Goal: Task Accomplishment & Management: Use online tool/utility

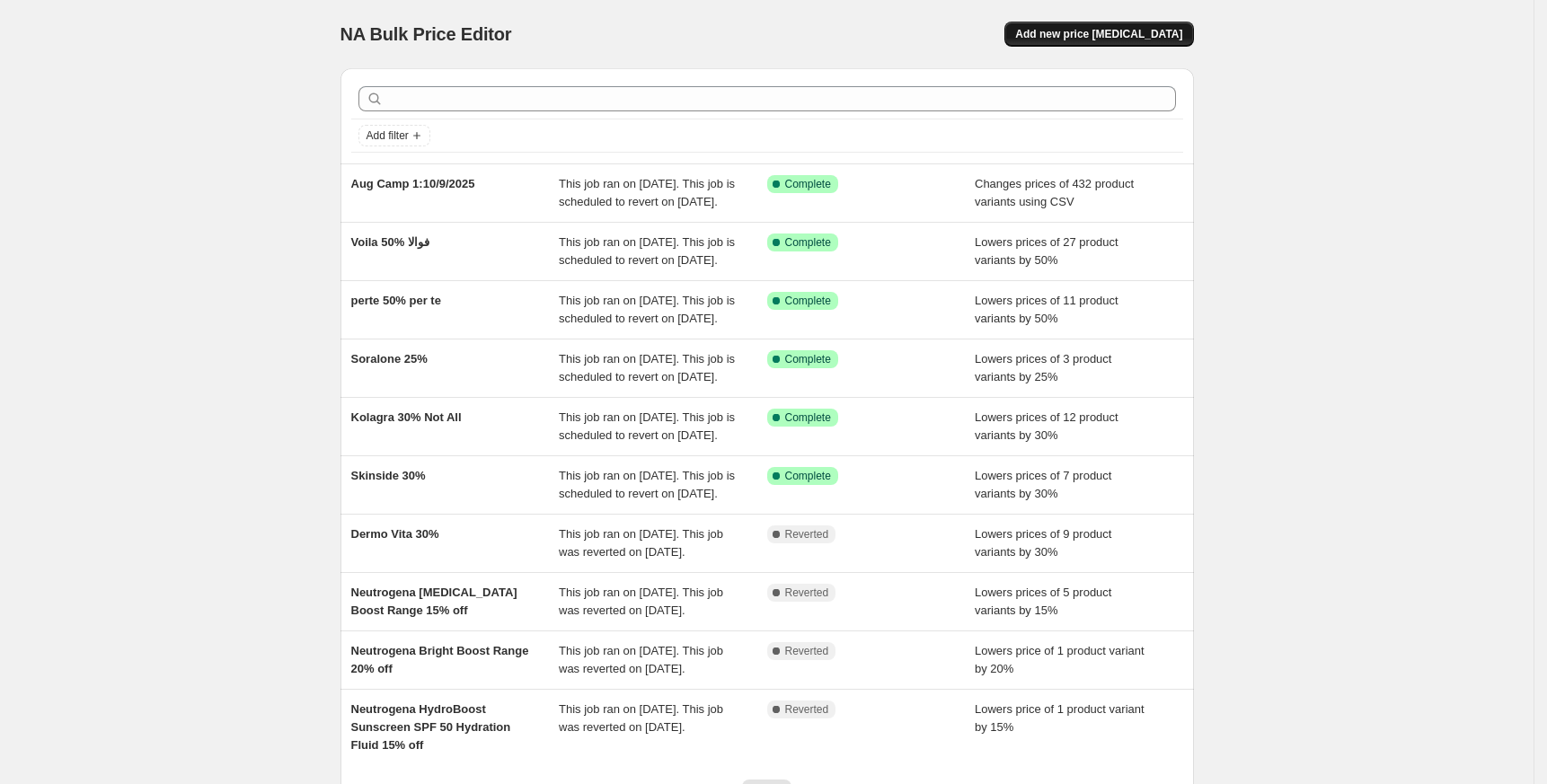
click at [1108, 36] on span "Add new price change job" at bounding box center [1099, 34] width 167 height 15
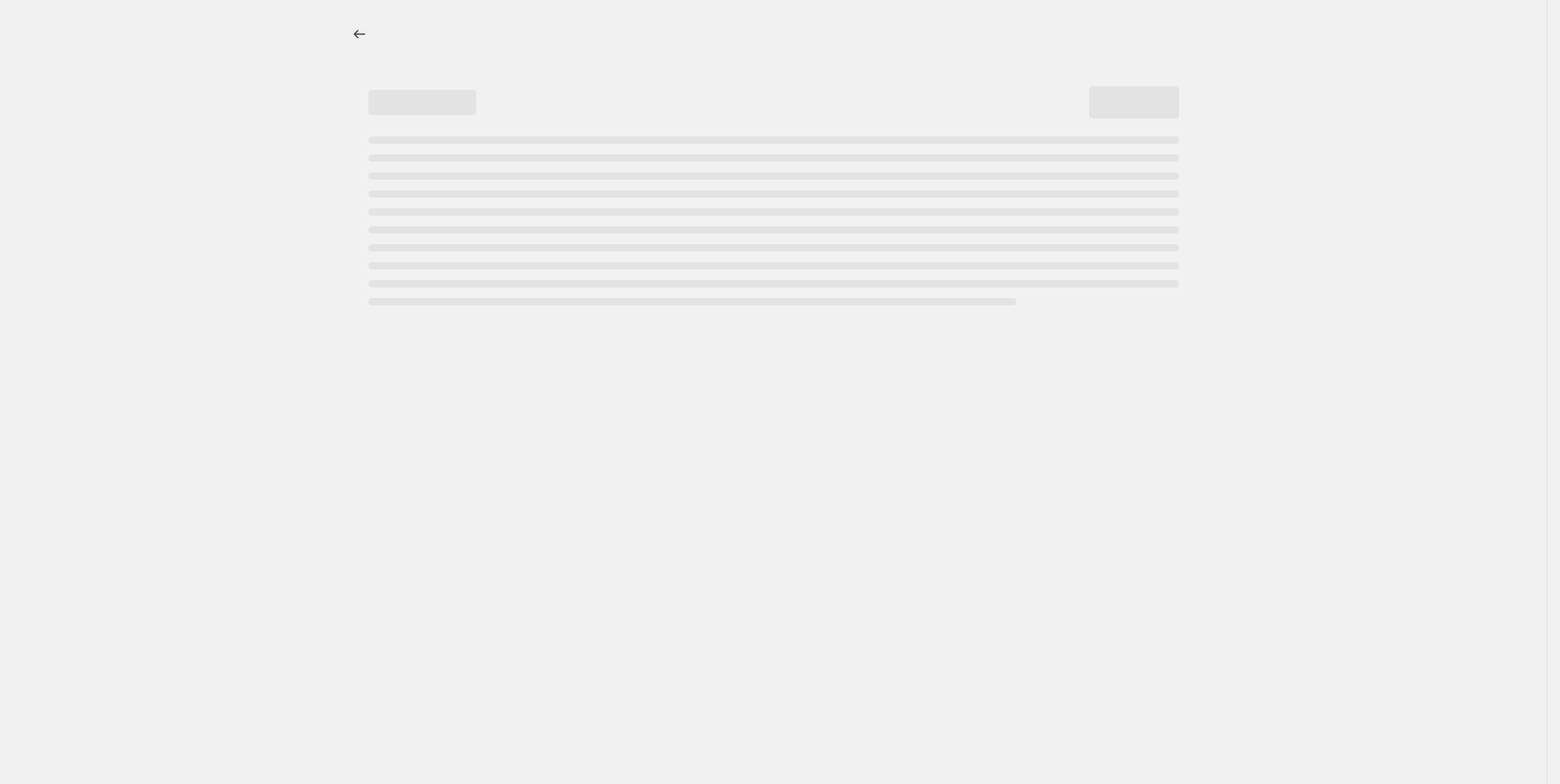
select select "percentage"
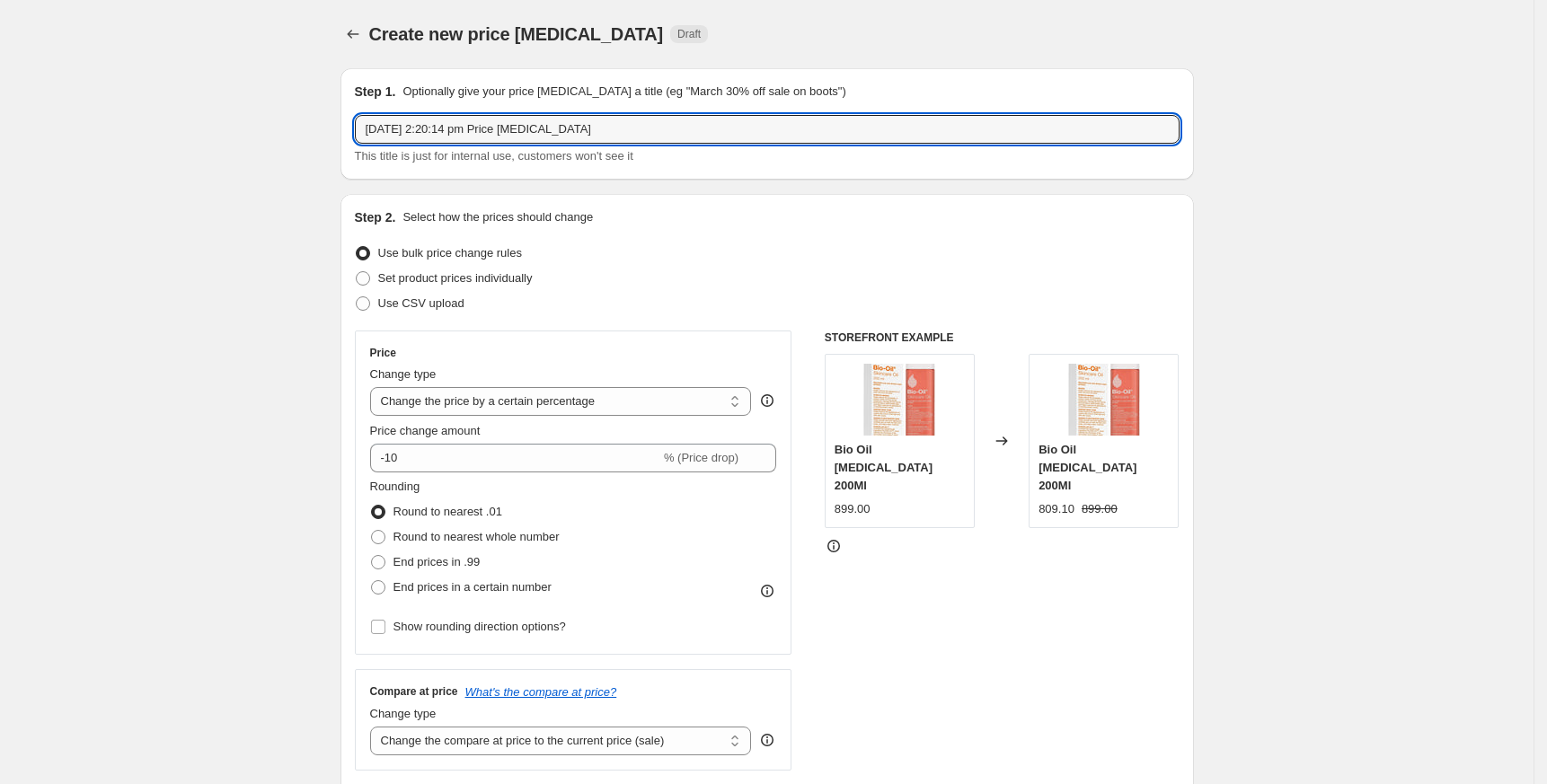
drag, startPoint x: 187, startPoint y: 124, endPoint x: -16, endPoint y: 126, distance: 203.0
click at [0, 126] on html "Home Settings Plans Skip to content Create new price change job. This page is r…" at bounding box center [774, 392] width 1547 height 784
click at [372, 126] on input "Femi 9 50%" at bounding box center [767, 128] width 825 height 29
type input "Femi 9 50%"
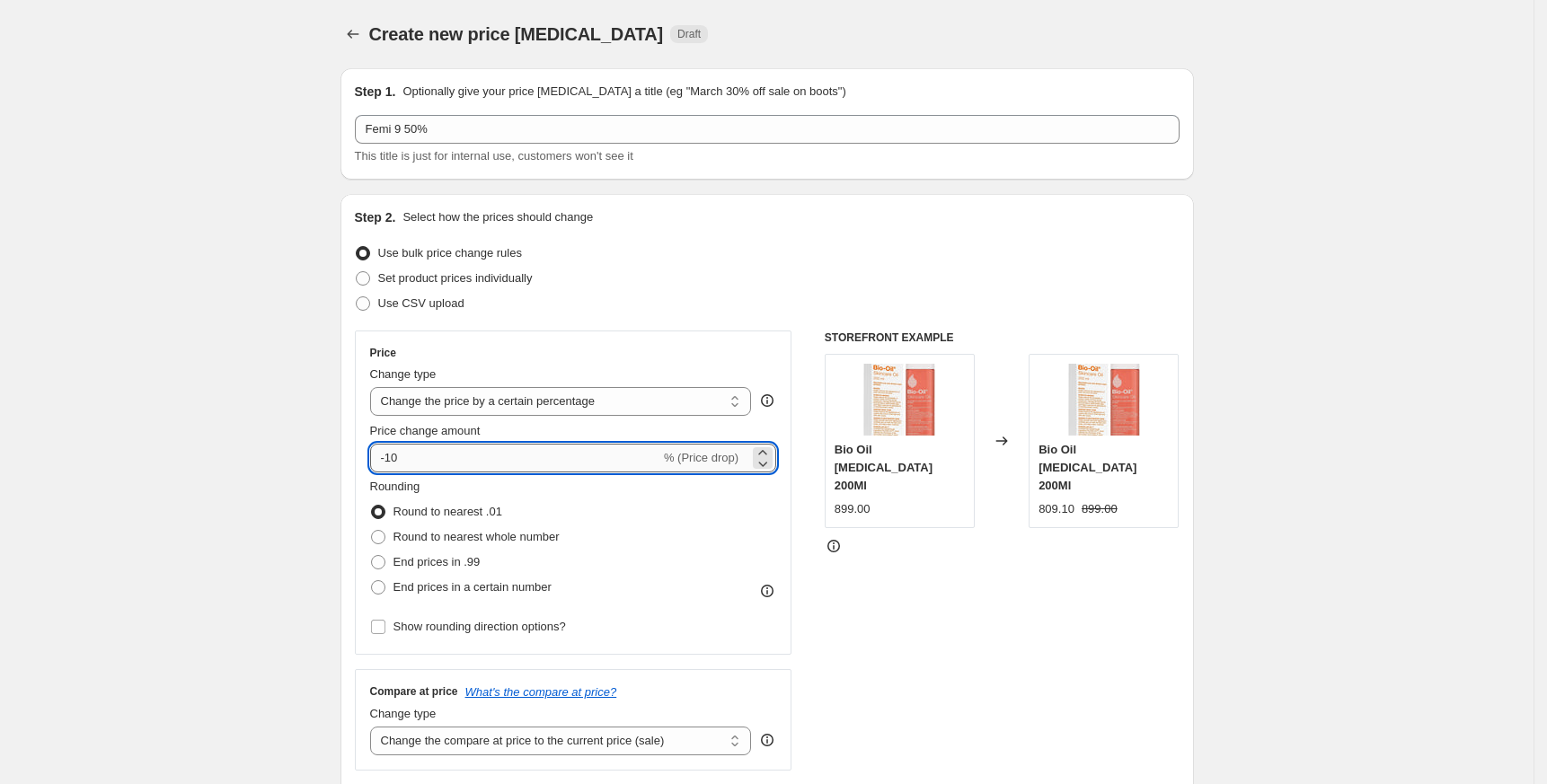
drag, startPoint x: 388, startPoint y: 455, endPoint x: 490, endPoint y: 471, distance: 103.2
click at [488, 471] on input "-10" at bounding box center [516, 457] width 290 height 29
type input "-50"
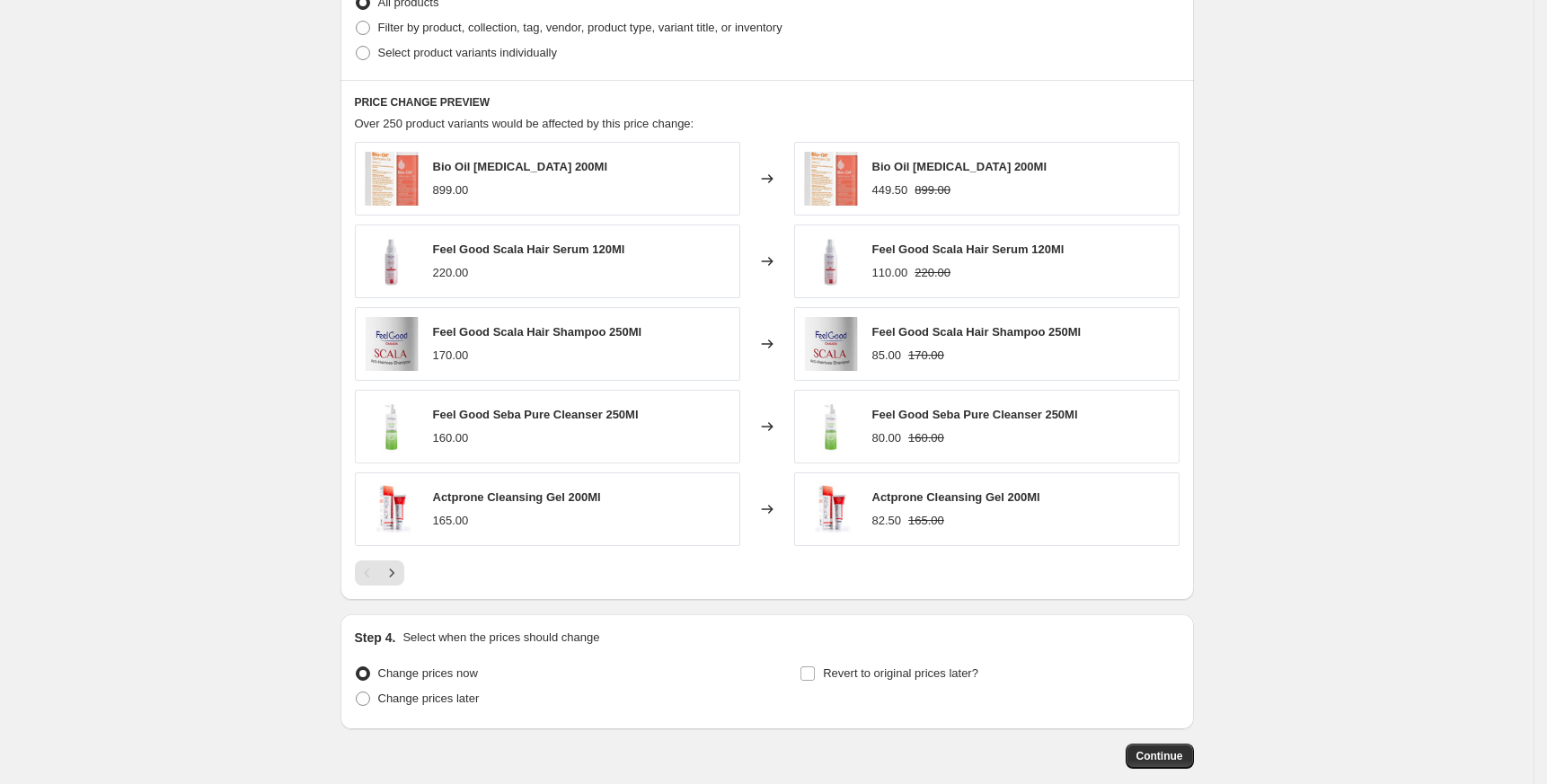
scroll to position [1012, 0]
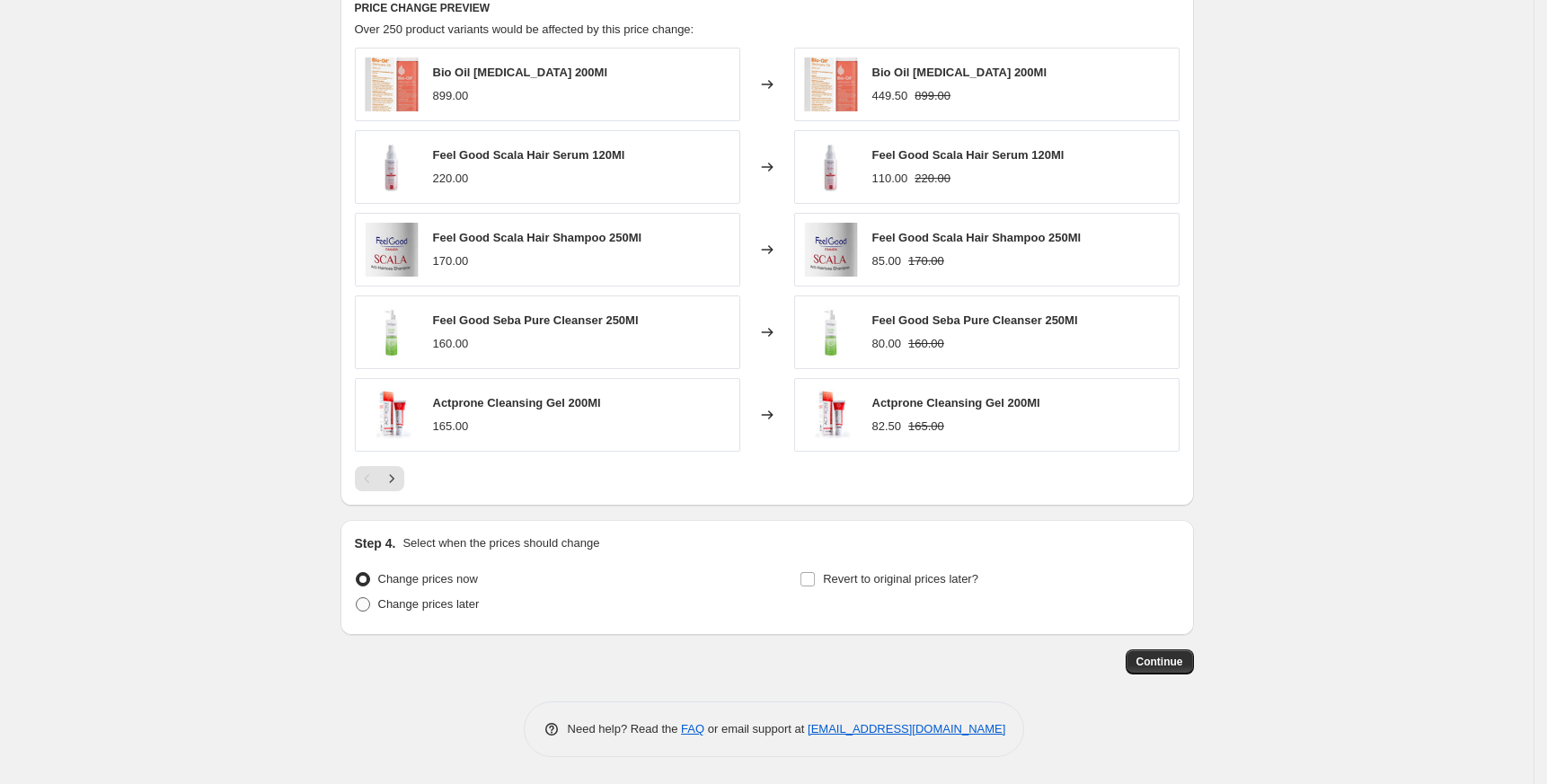
click at [435, 604] on span "Change prices later" at bounding box center [429, 604] width 102 height 14
click at [357, 598] on input "Change prices later" at bounding box center [356, 597] width 1 height 1
radio input "true"
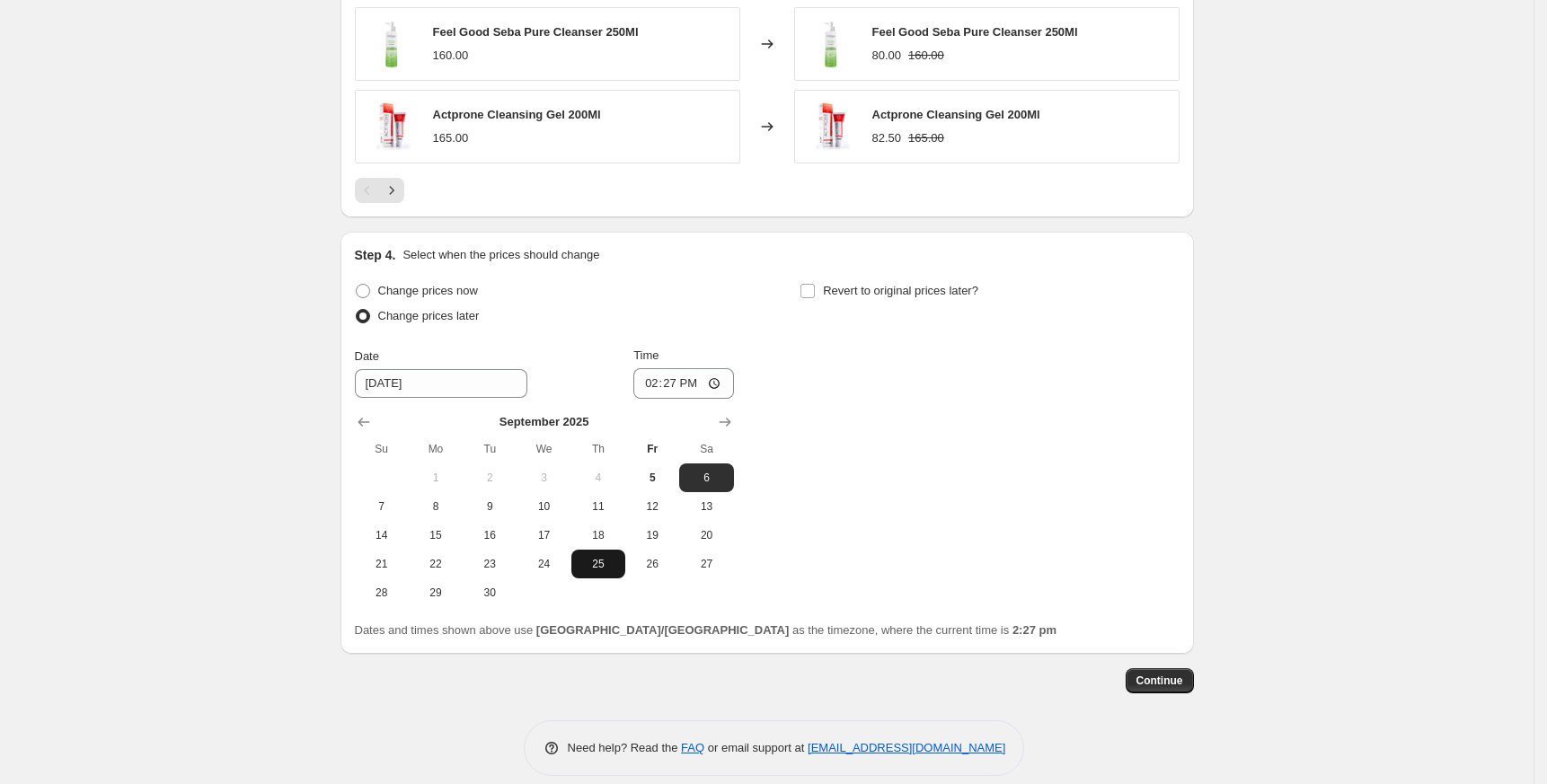
scroll to position [1319, 0]
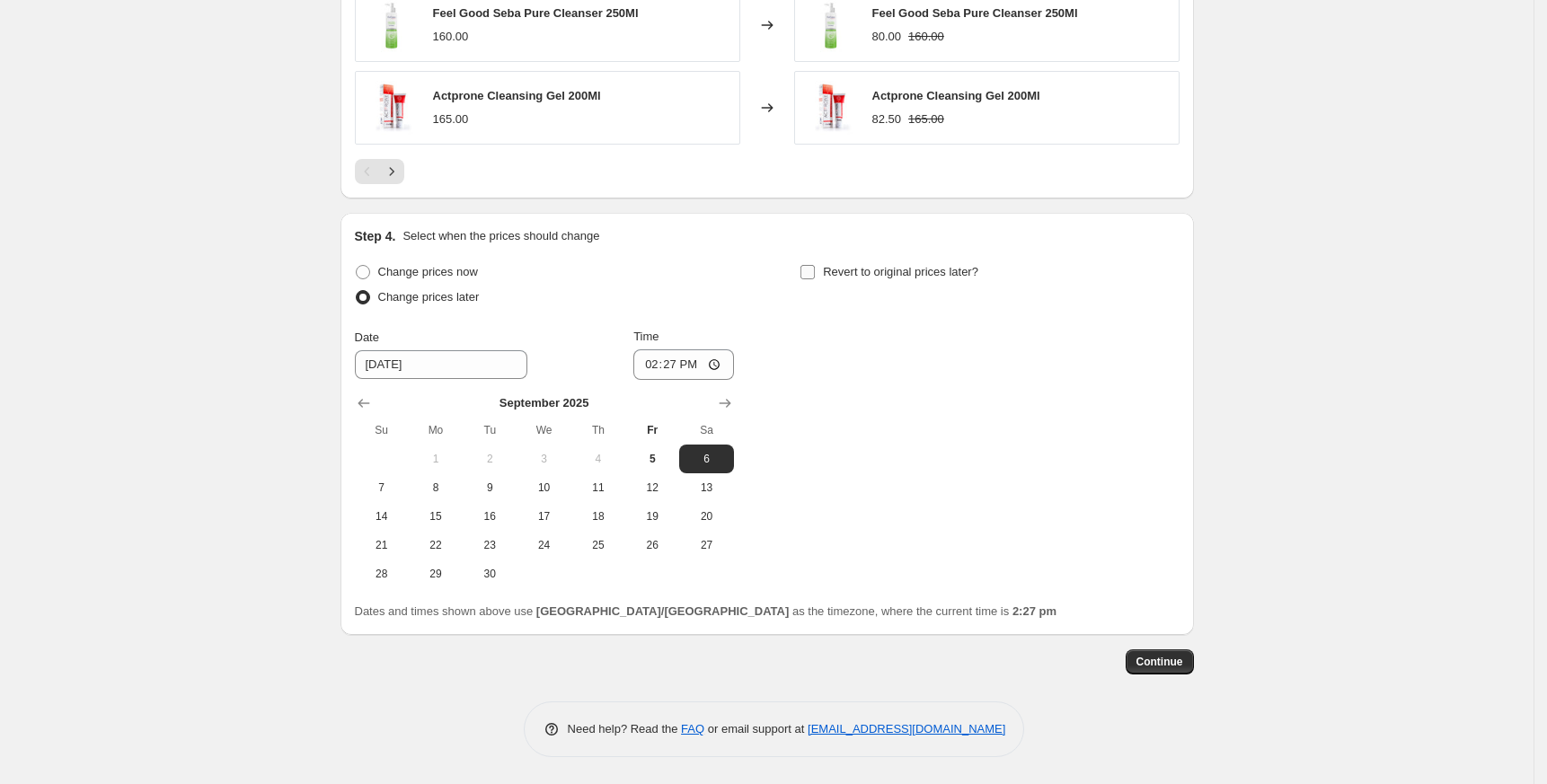
click at [911, 260] on label "Revert to original prices later?" at bounding box center [889, 272] width 179 height 25
click at [815, 265] on input "Revert to original prices later?" at bounding box center [807, 272] width 15 height 15
checkbox input "true"
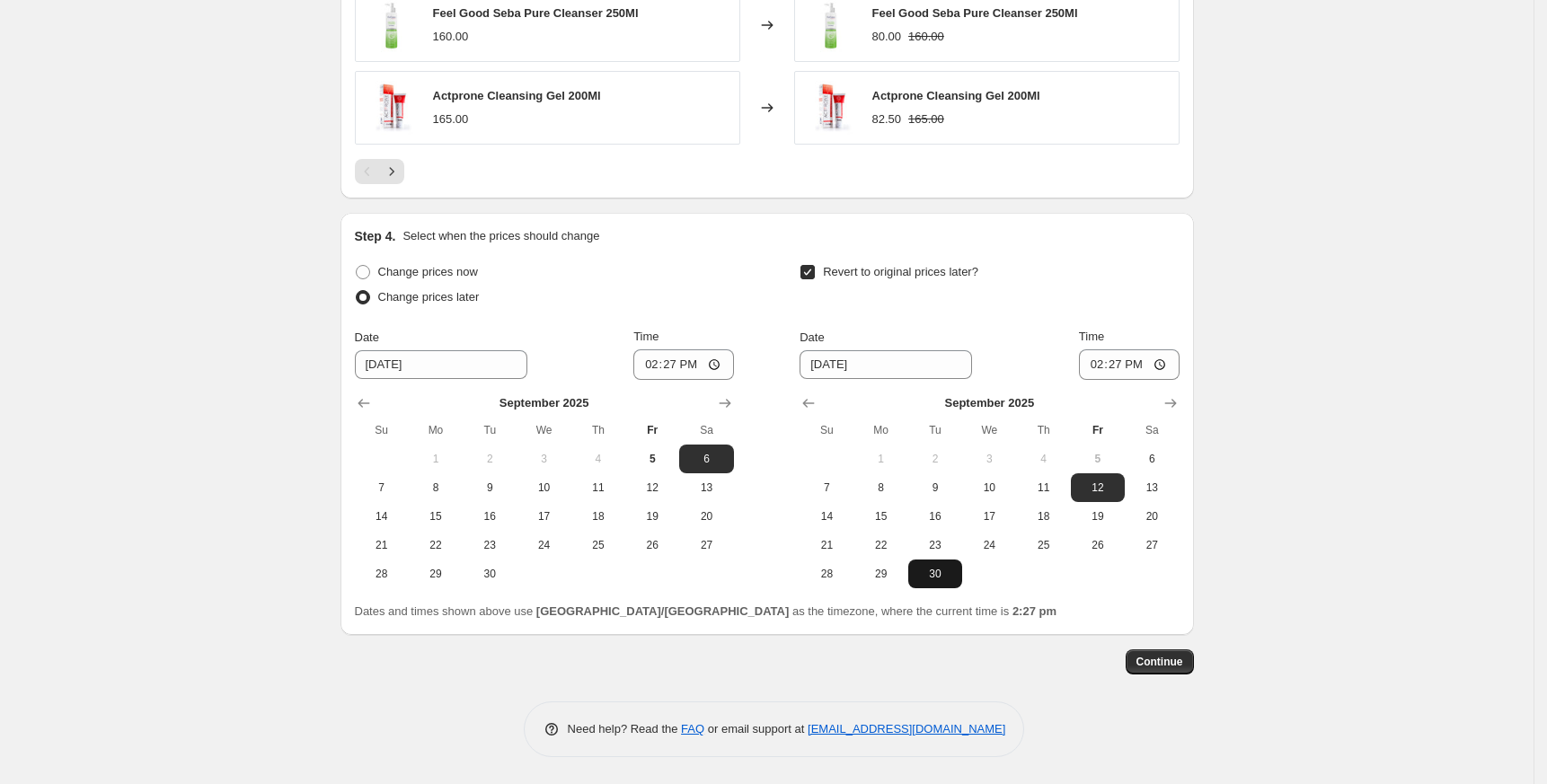
click at [930, 572] on span "30" at bounding box center [936, 574] width 40 height 15
type input "9/30/2025"
click at [1100, 373] on input "14:27" at bounding box center [1129, 364] width 101 height 31
type input "23:59"
click at [1176, 405] on icon "Show next month, October 2025" at bounding box center [1171, 403] width 18 height 18
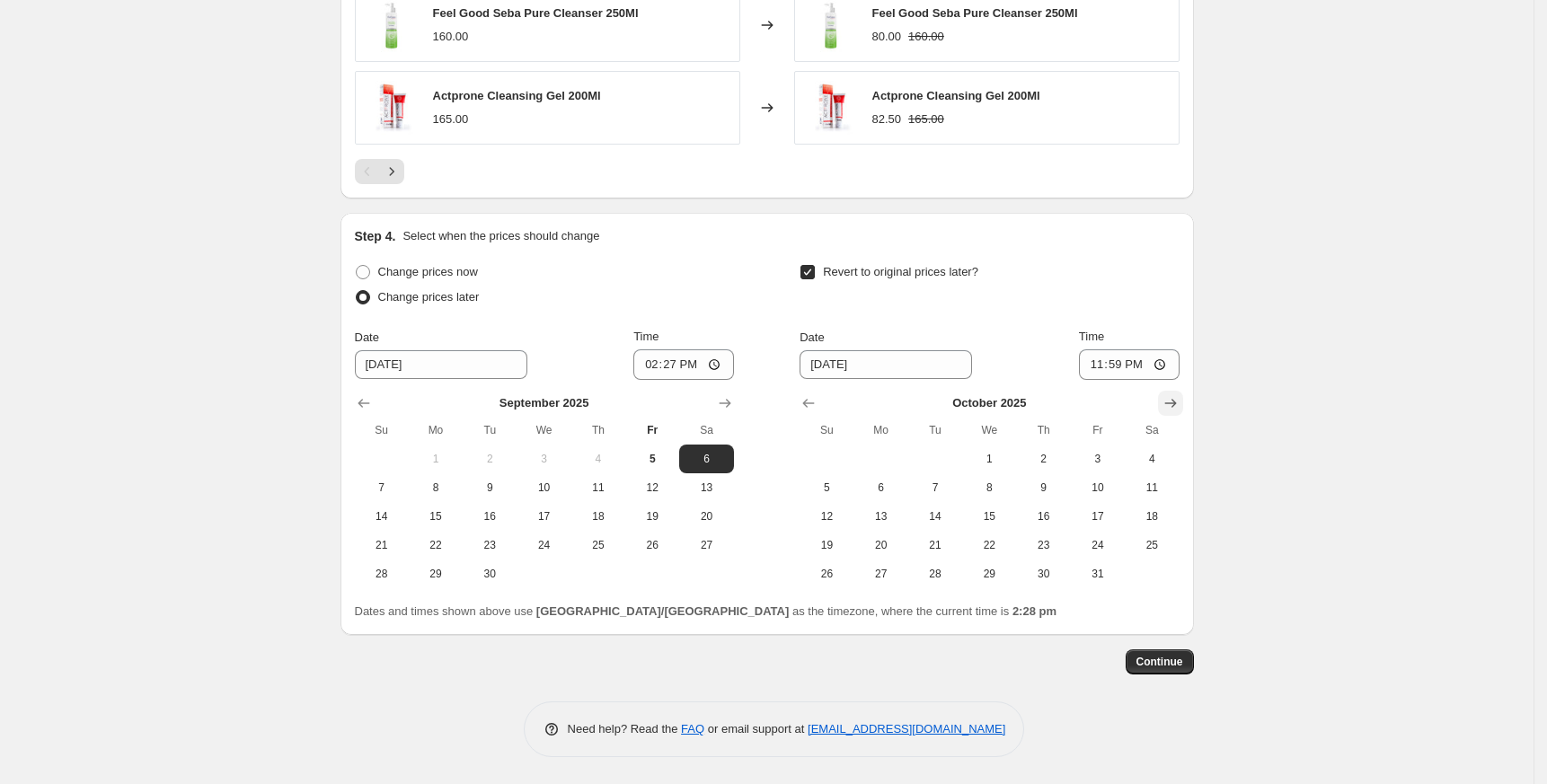
click at [1176, 405] on icon "Show next month, November 2025" at bounding box center [1171, 403] width 18 height 18
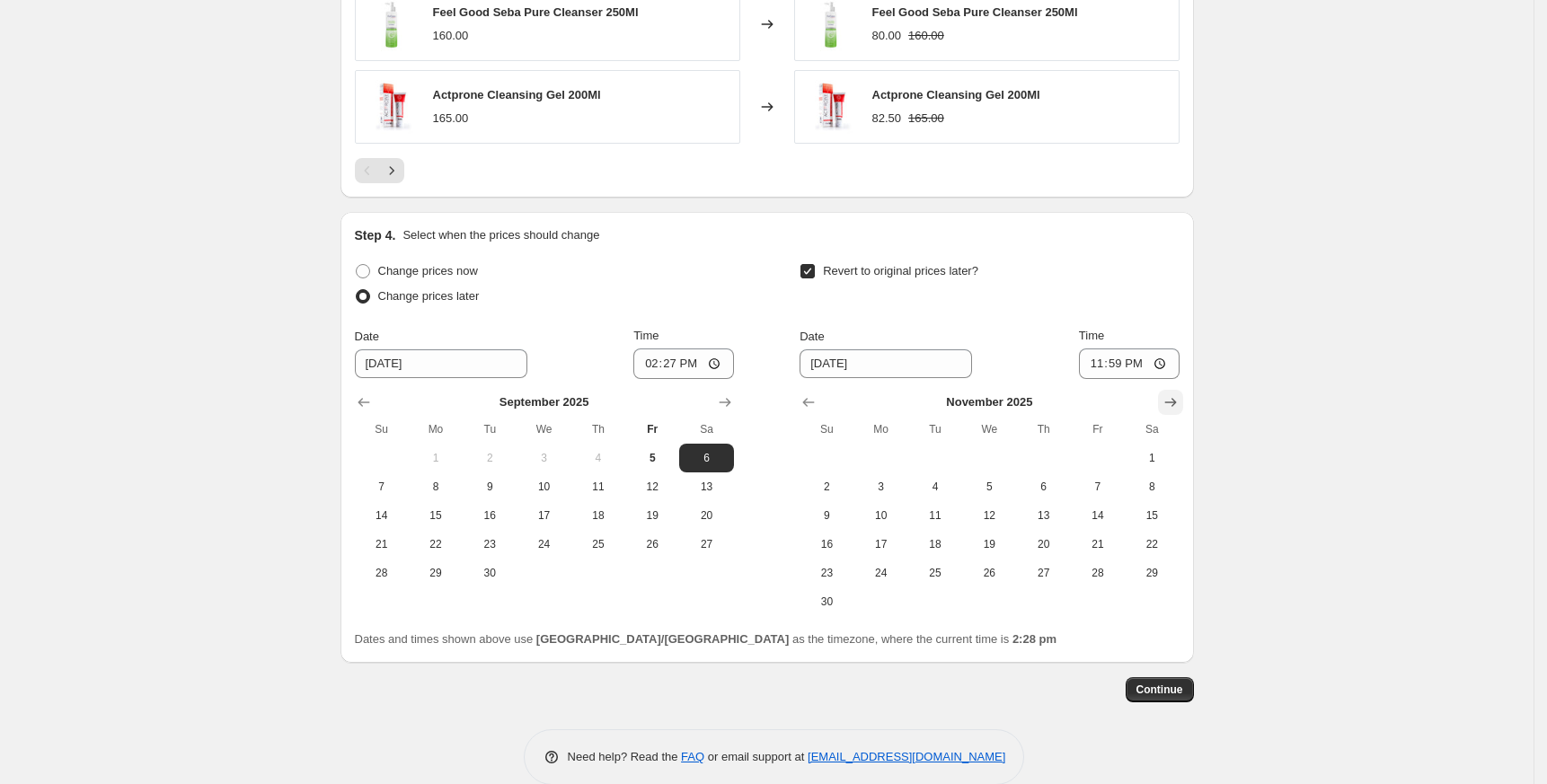
click at [1176, 405] on icon "Show next month, December 2025" at bounding box center [1171, 402] width 18 height 18
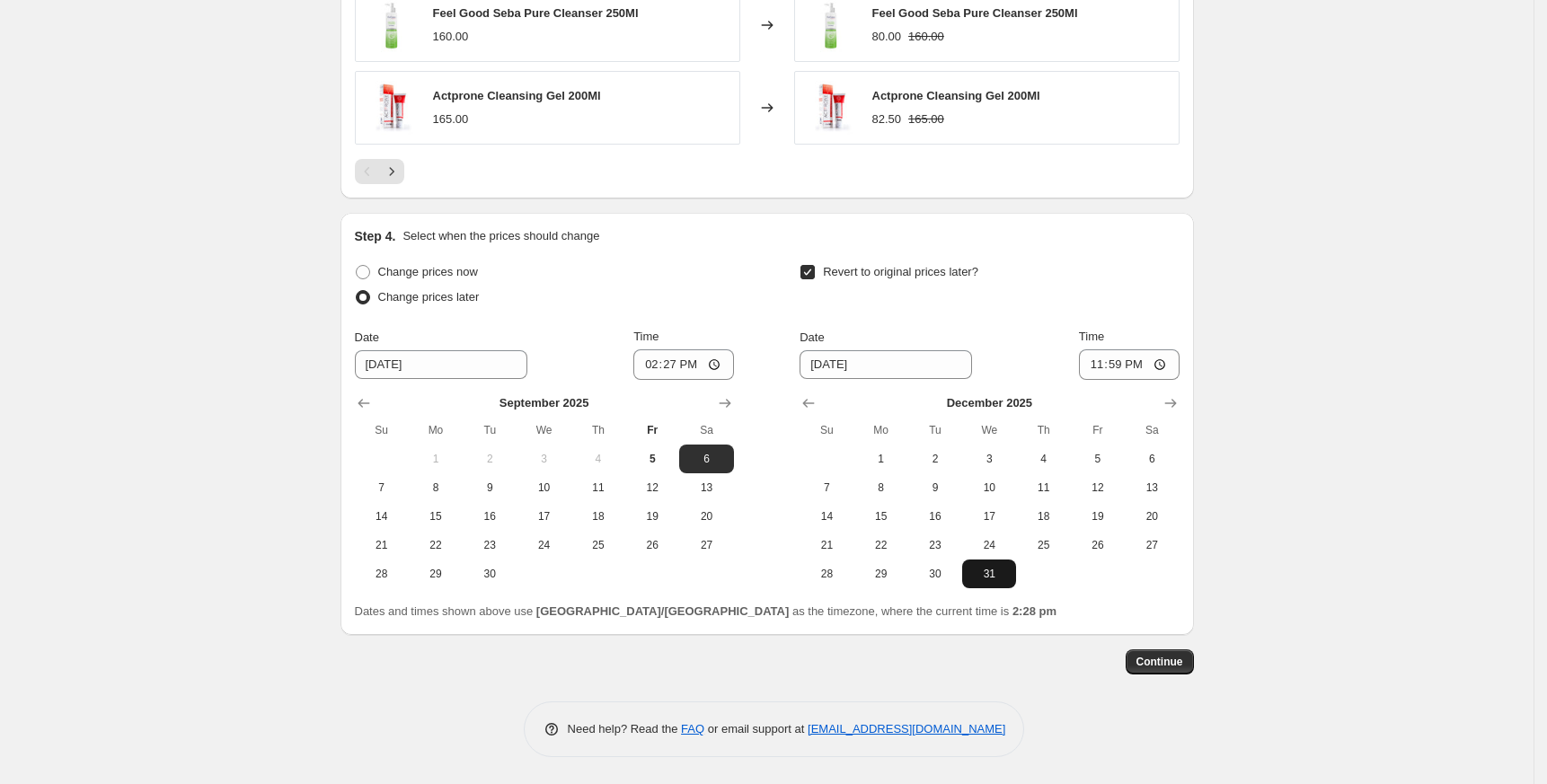
click at [997, 571] on span "31" at bounding box center [989, 574] width 40 height 15
type input "12/31/2025"
click at [1168, 657] on span "Continue" at bounding box center [1160, 662] width 46 height 15
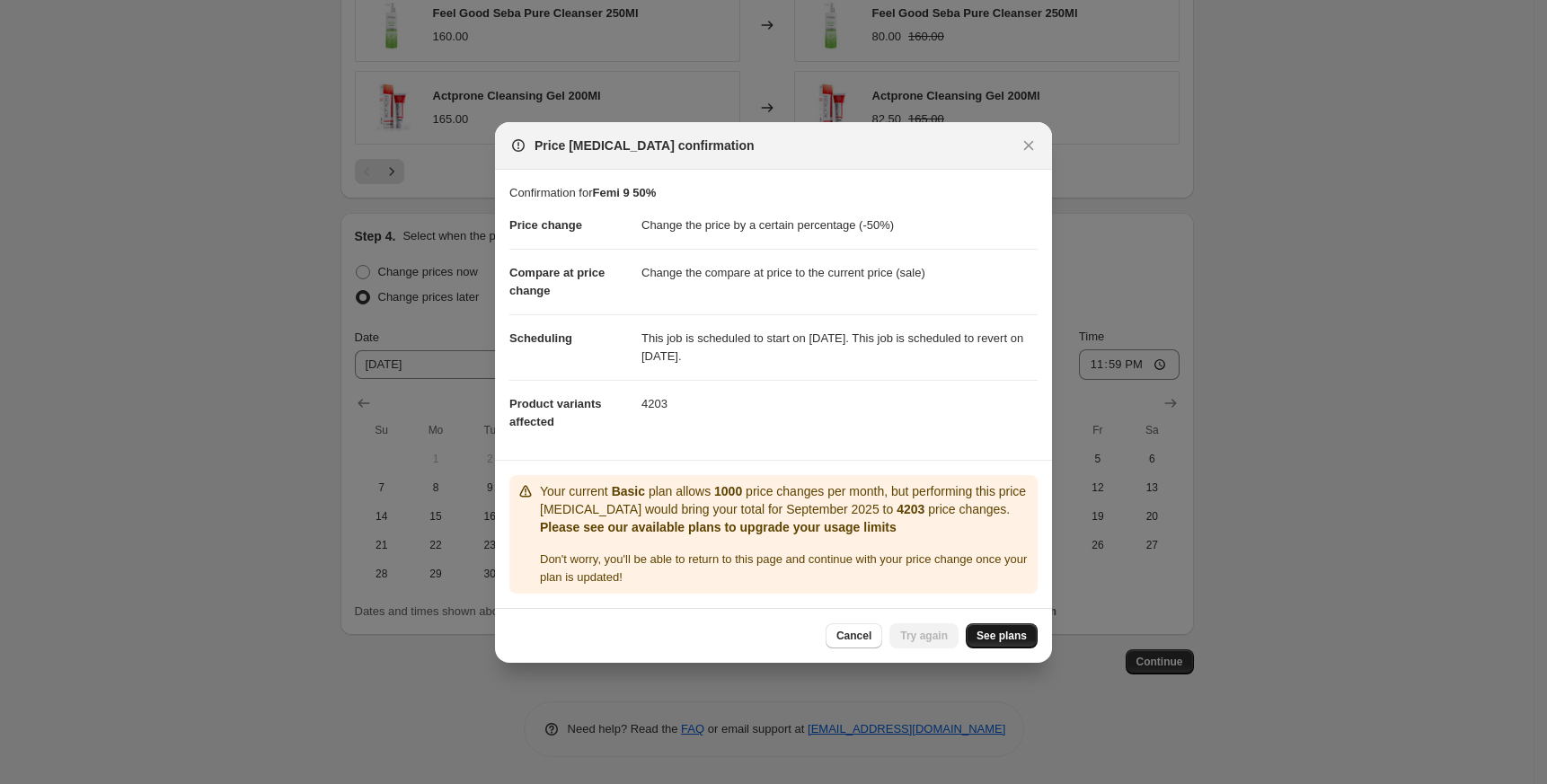
click at [992, 630] on span "See plans" at bounding box center [1002, 636] width 50 height 15
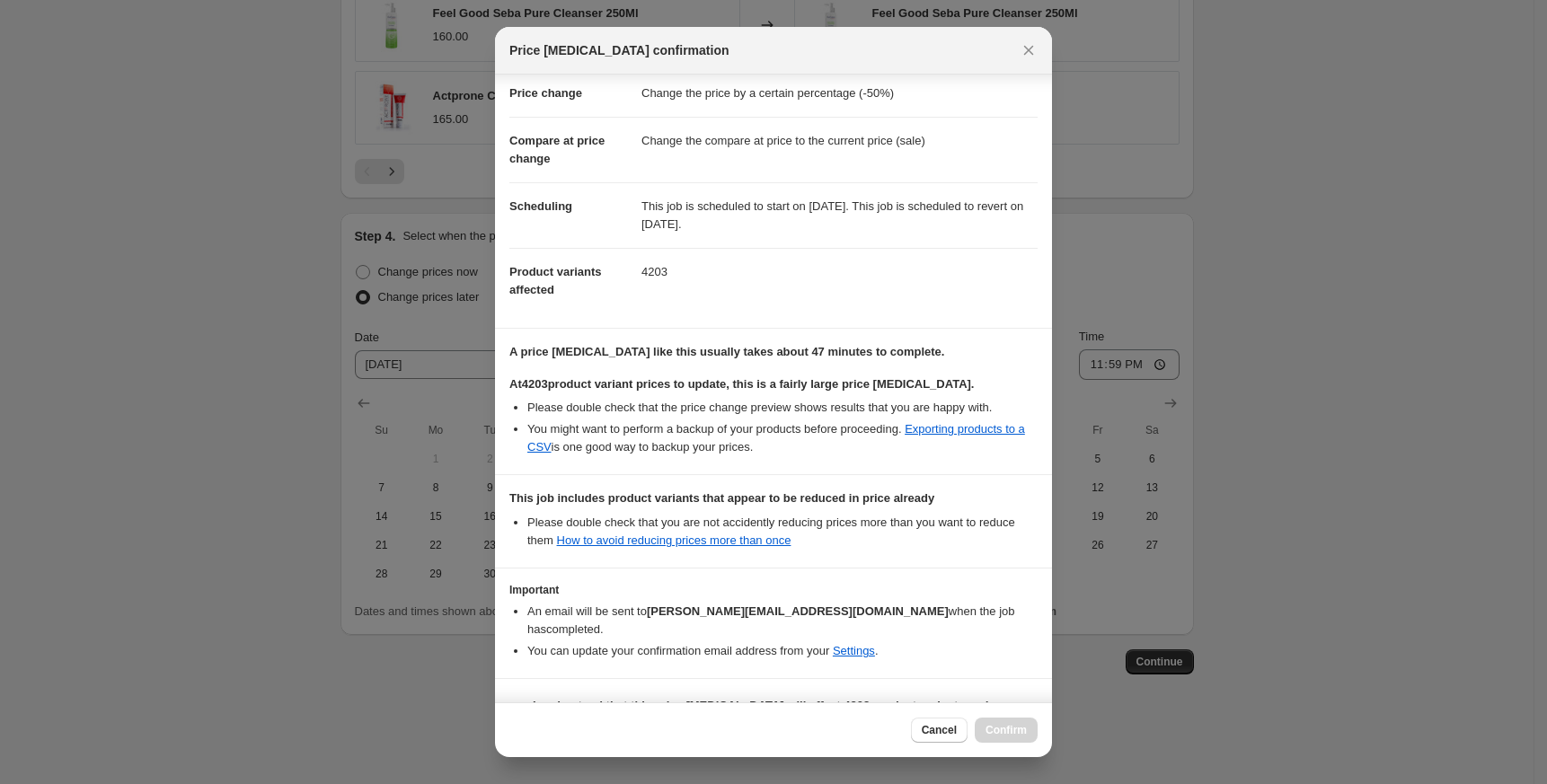
scroll to position [66, 0]
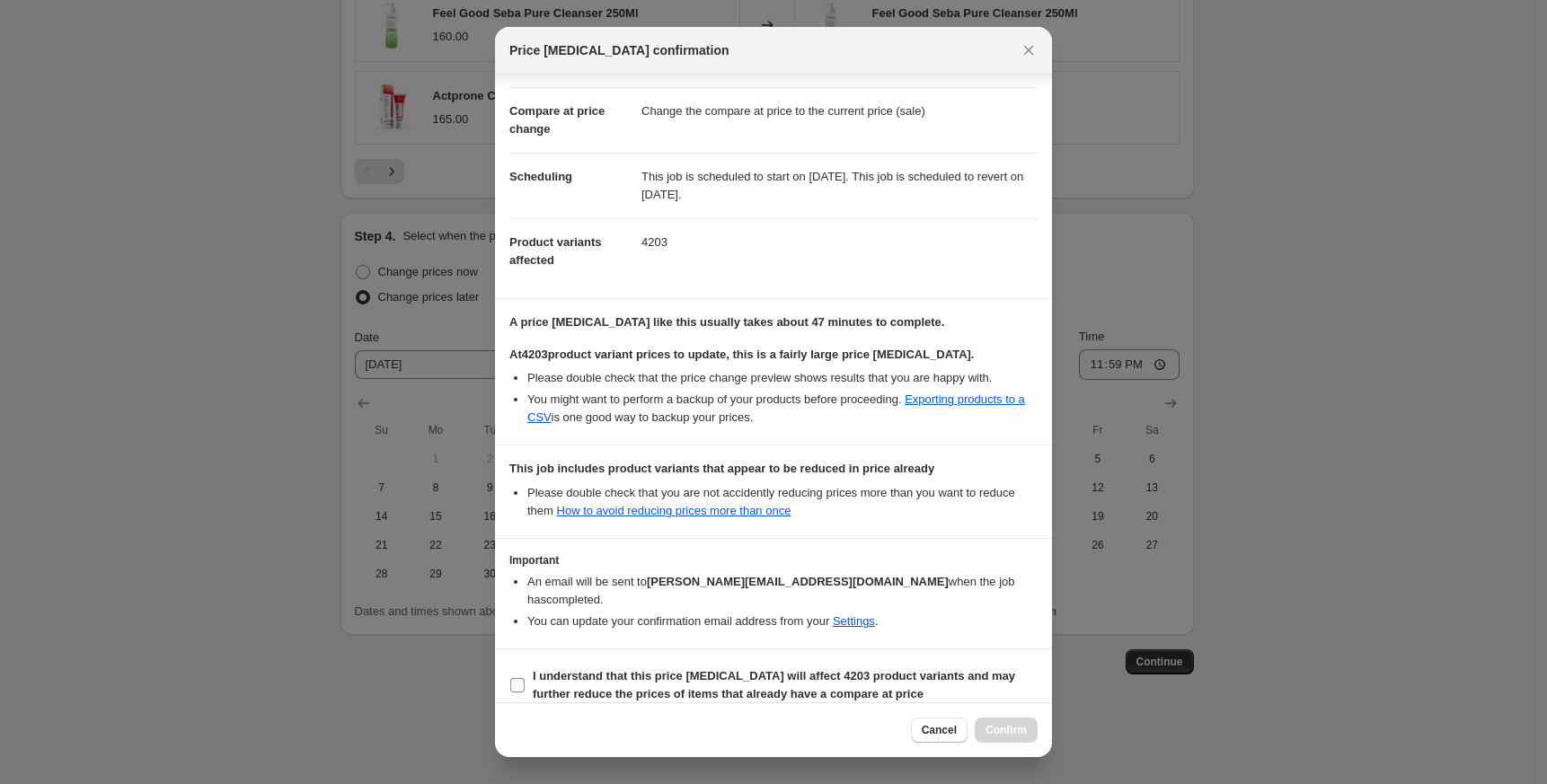
drag, startPoint x: 669, startPoint y: 655, endPoint x: 990, endPoint y: 681, distance: 322.1
click at [669, 669] on b "I understand that this price change job will affect 4203 product variants and m…" at bounding box center [774, 685] width 482 height 32
click at [525, 678] on input "I understand that this price change job will affect 4203 product variants and m…" at bounding box center [518, 685] width 15 height 15
checkbox input "true"
click at [1013, 726] on span "Confirm" at bounding box center [1007, 730] width 41 height 15
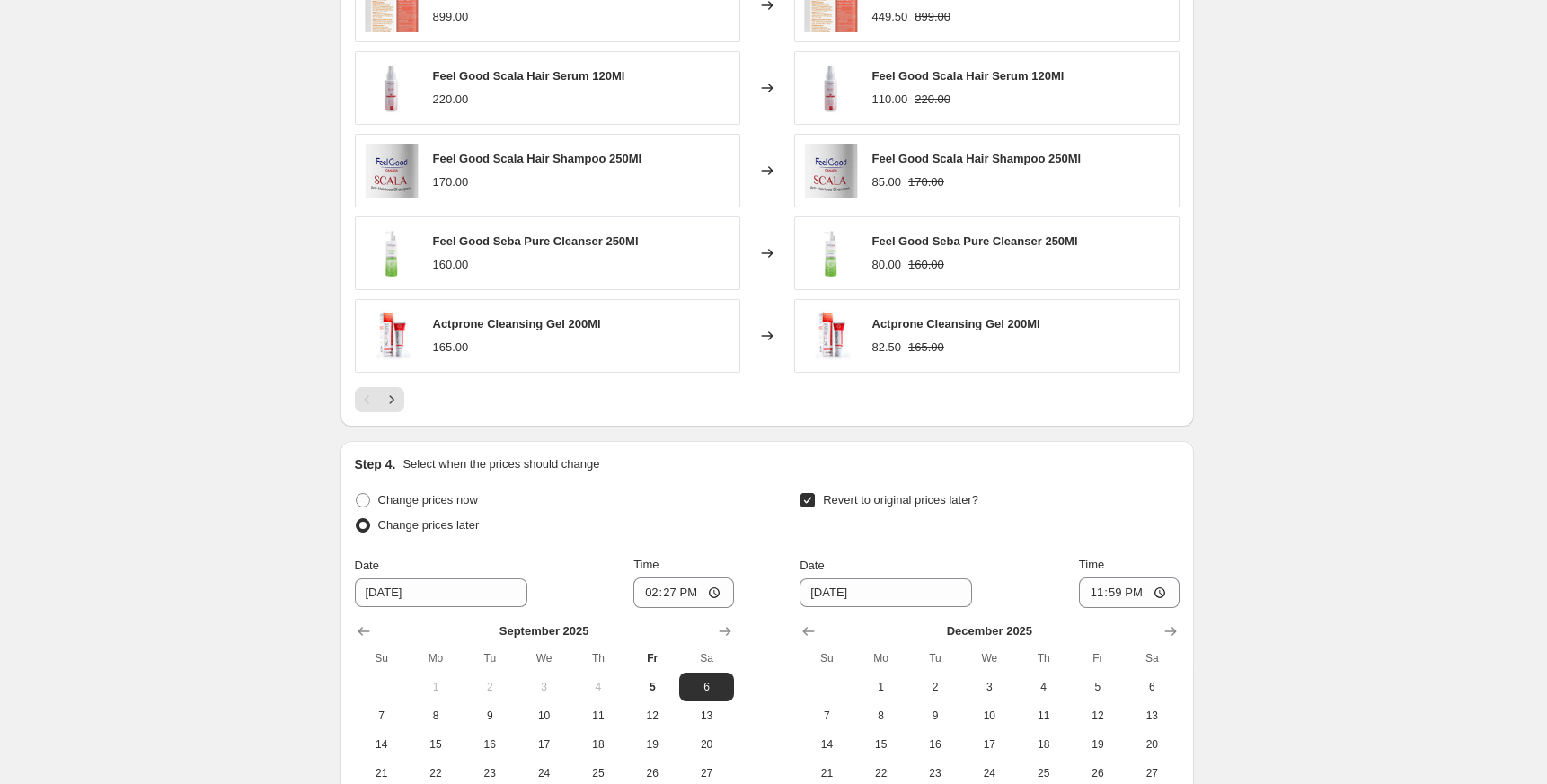
scroll to position [721, 0]
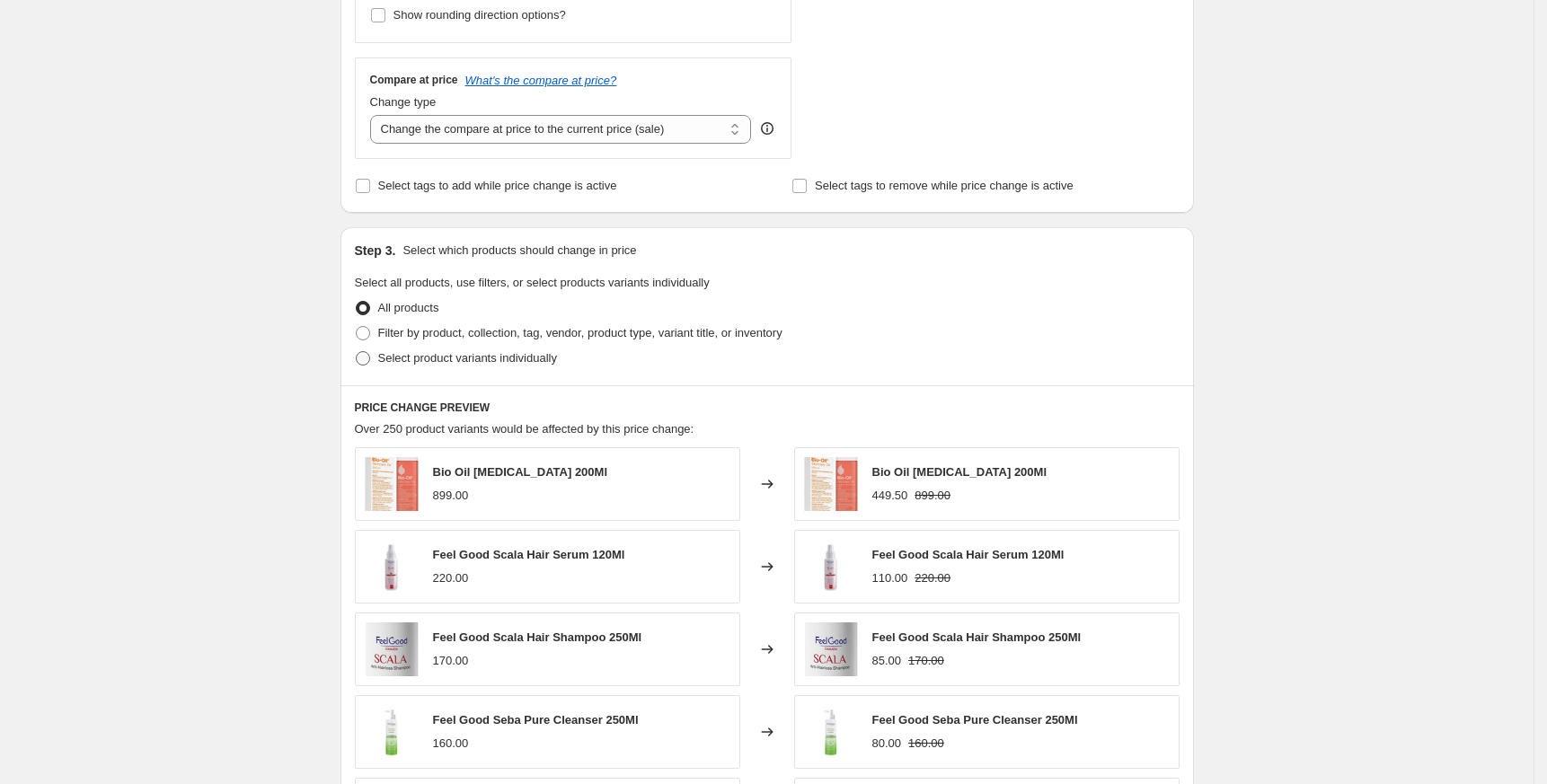
click at [458, 352] on span "Select product variants individually" at bounding box center [467, 358] width 179 height 14
click at [357, 352] on input "Select product variants individually" at bounding box center [356, 352] width 1 height 1
radio input "true"
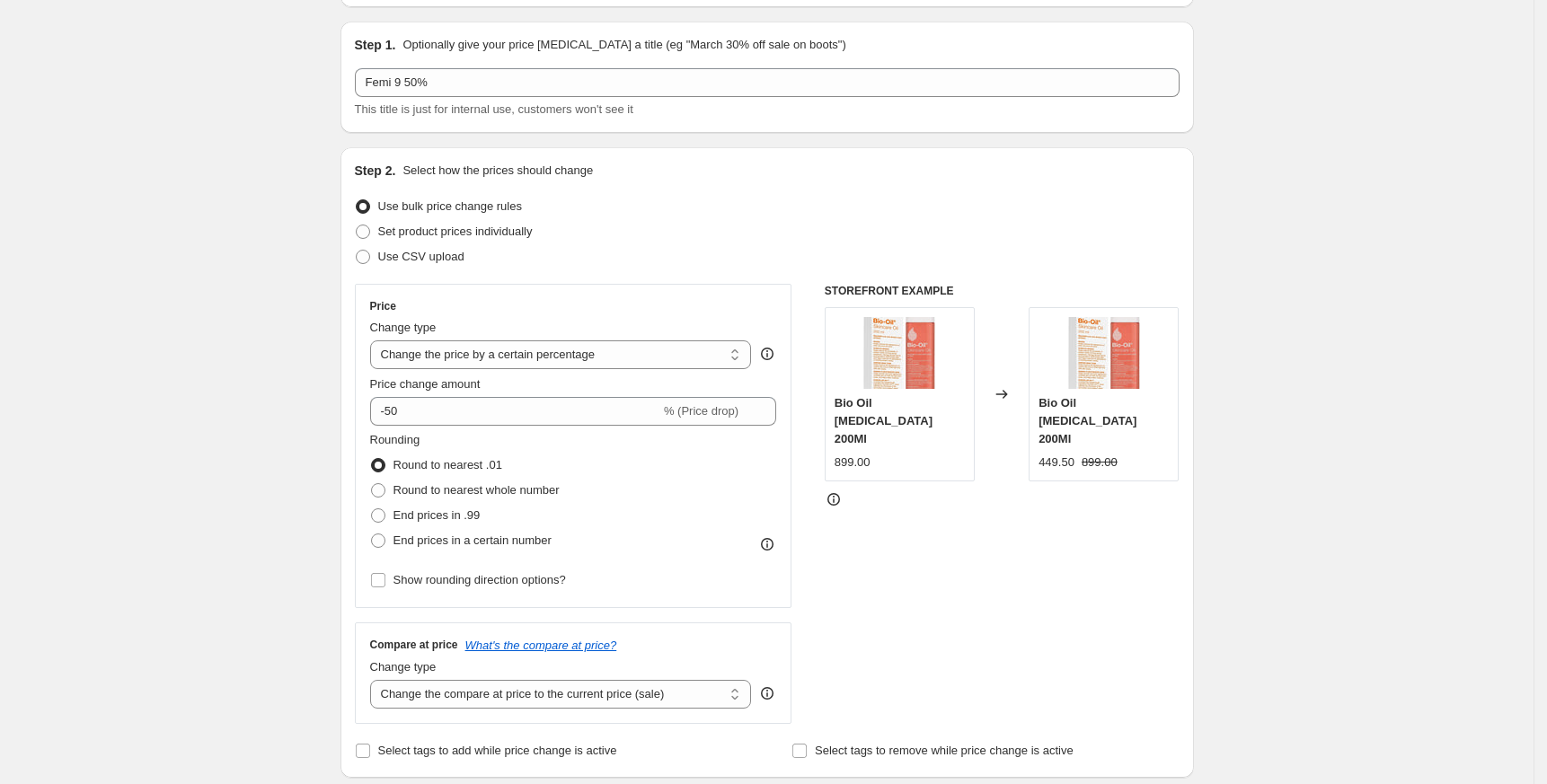
scroll to position [0, 0]
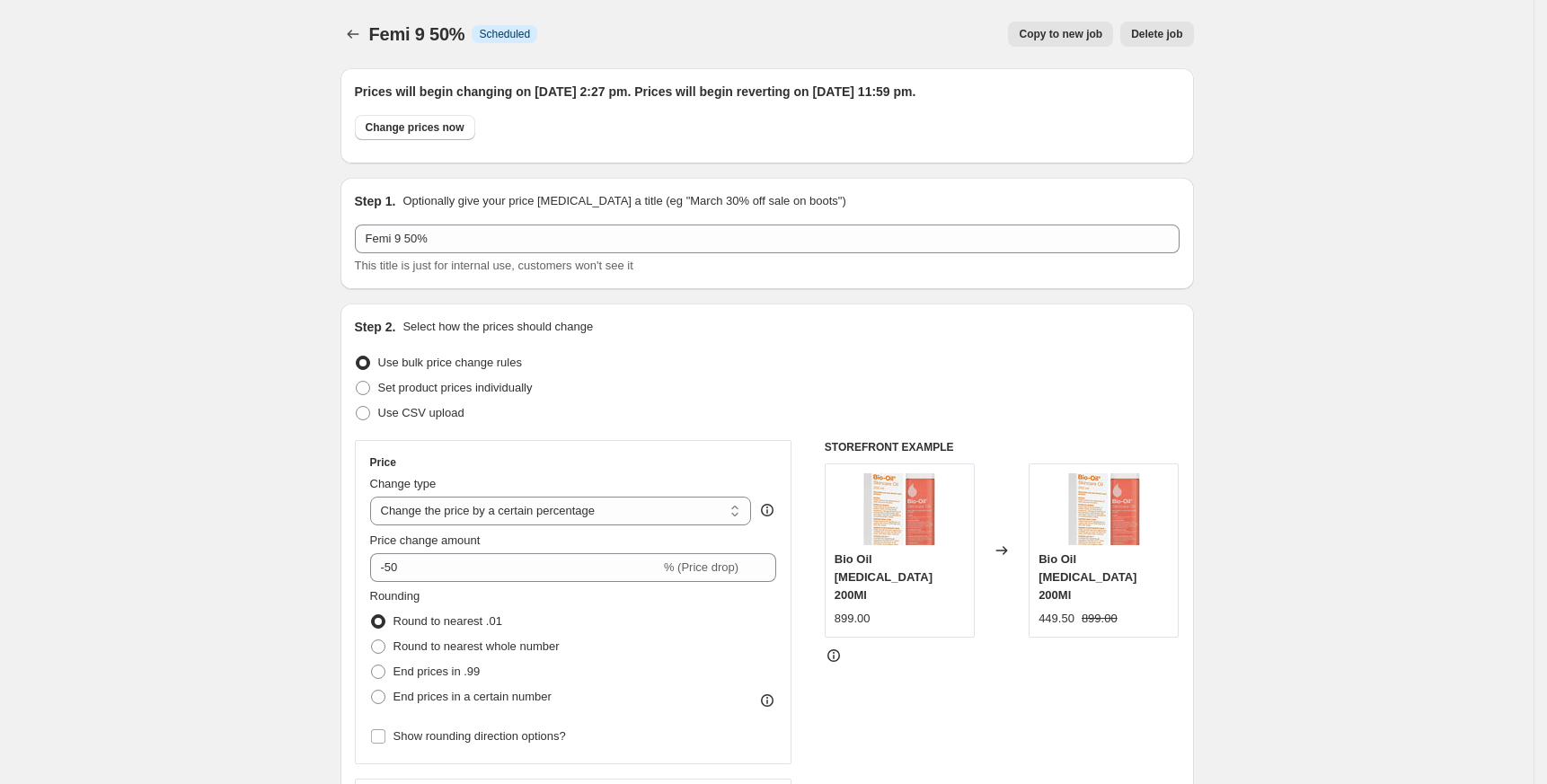
click at [350, 34] on icon "Price change jobs" at bounding box center [353, 34] width 18 height 18
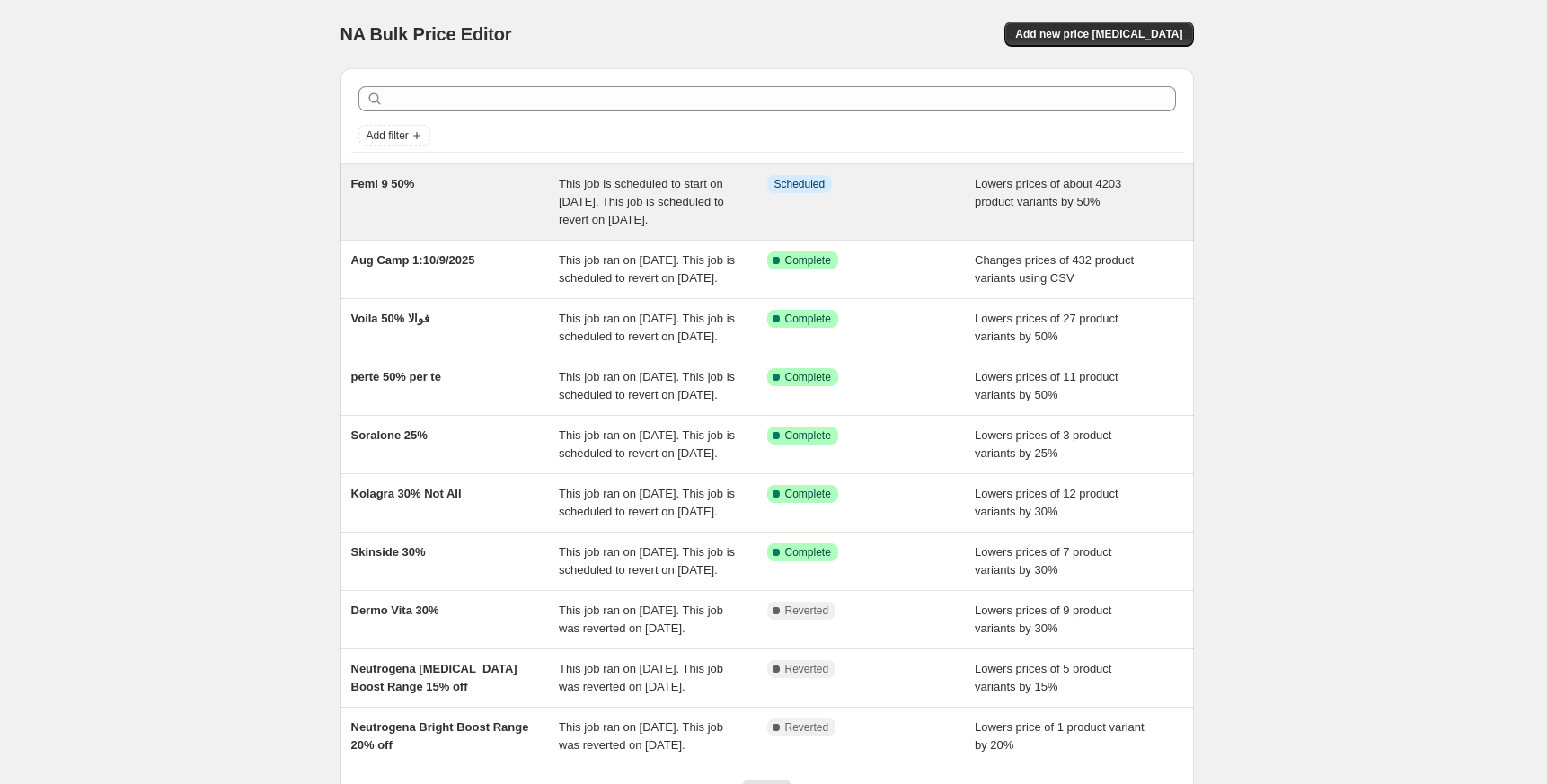
click at [423, 190] on div "Femi 9 50%" at bounding box center [455, 201] width 208 height 54
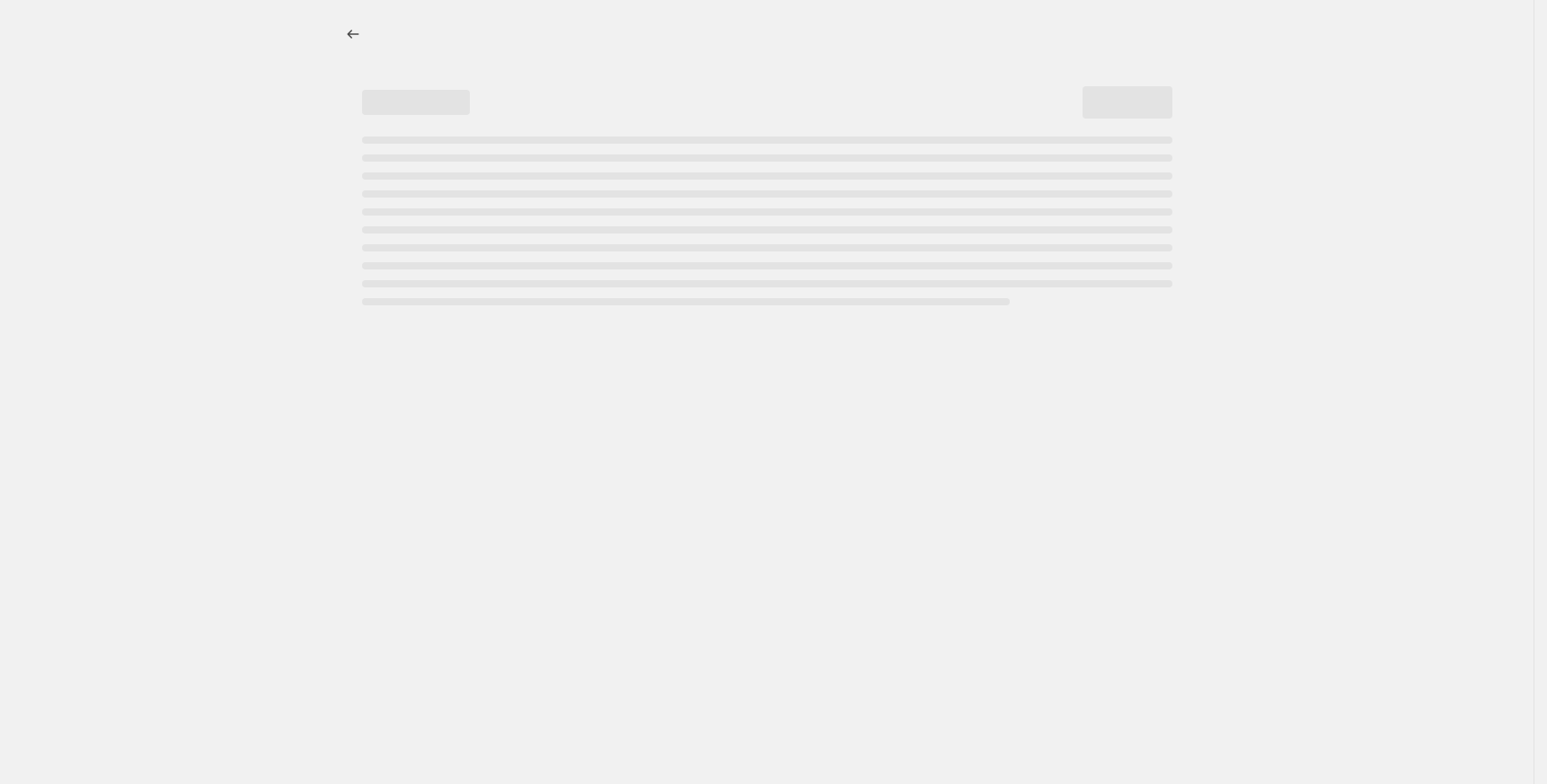
select select "percentage"
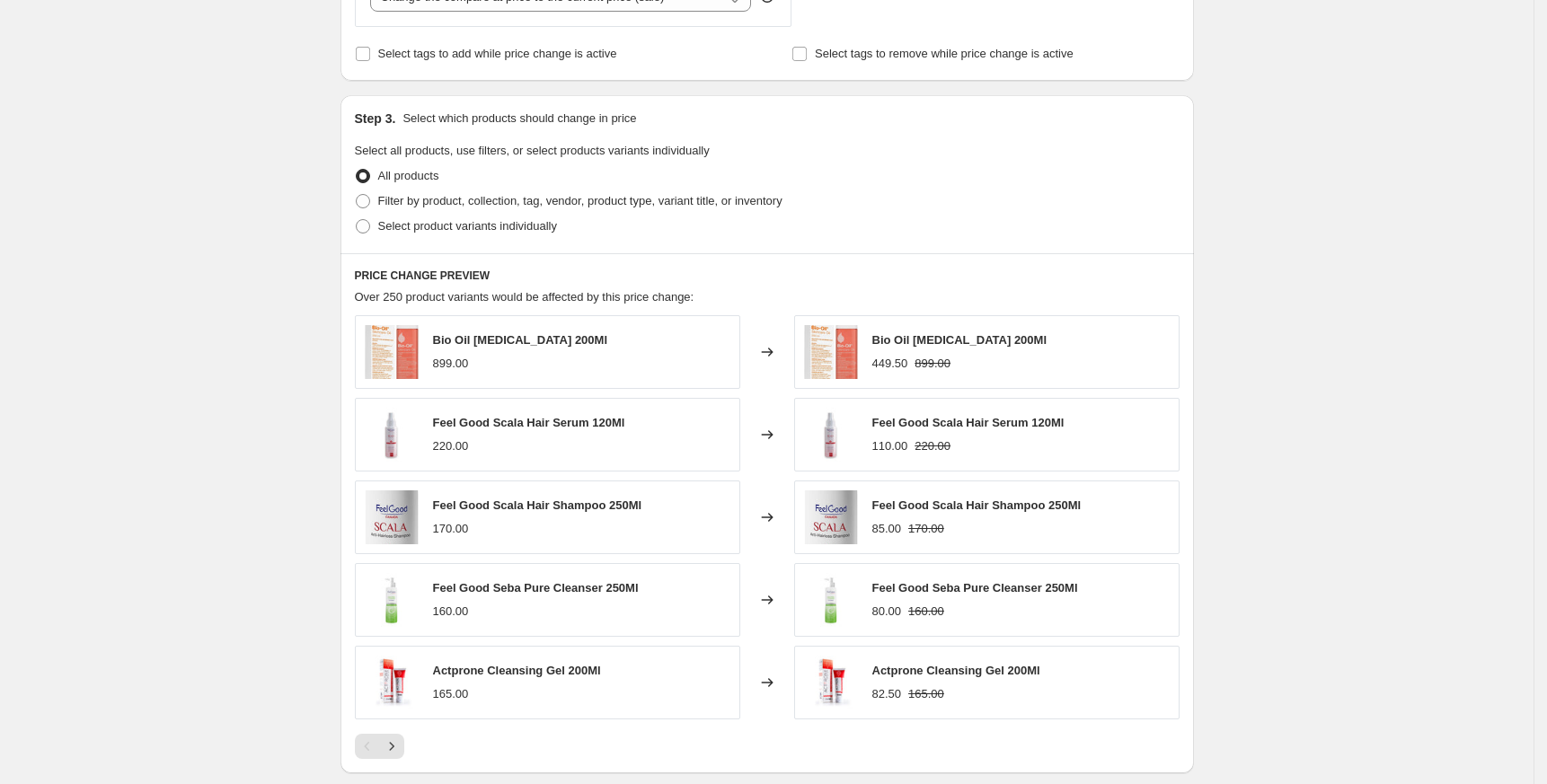
scroll to position [958, 0]
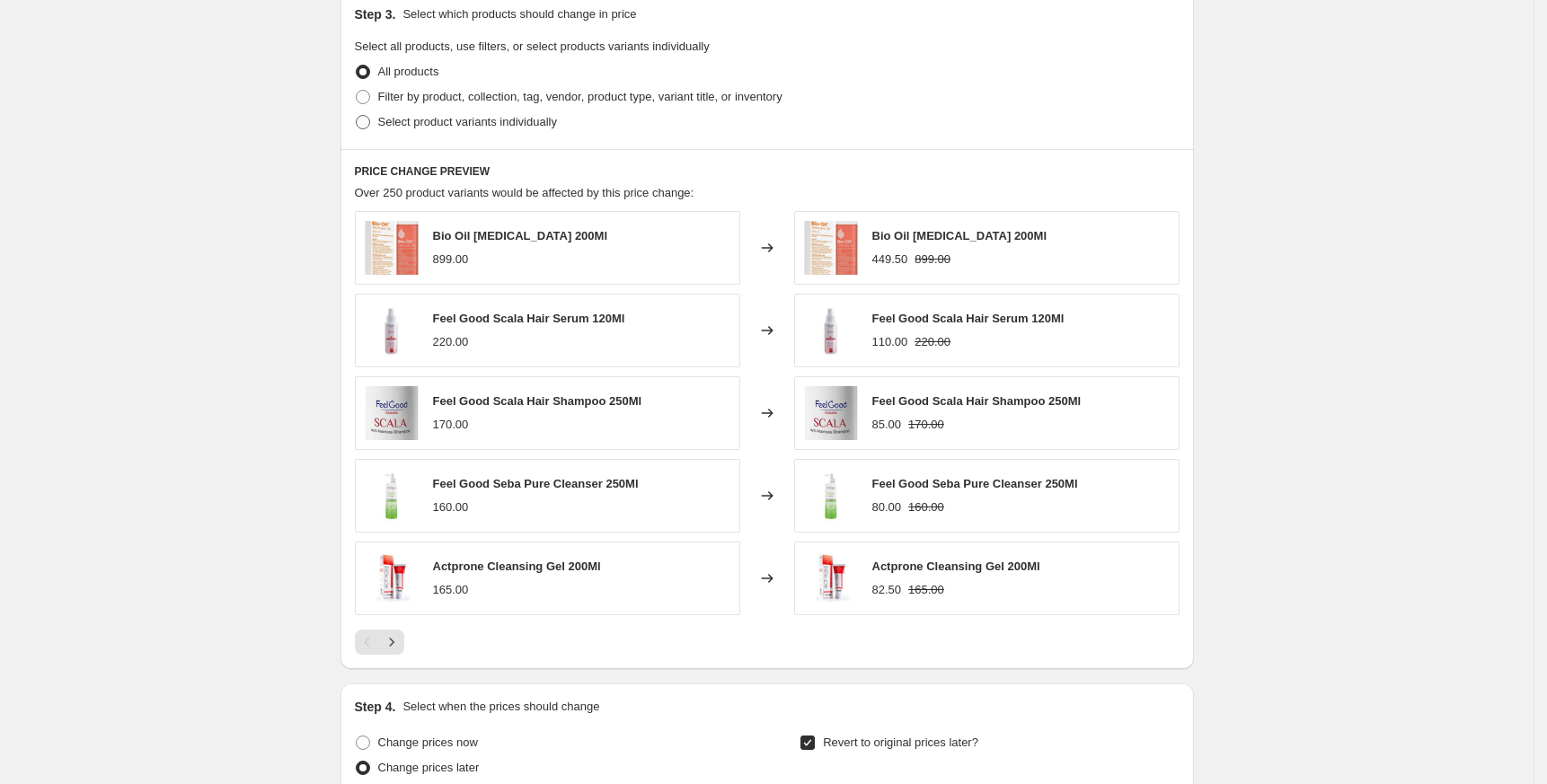
click at [464, 122] on span "Select product variants individually" at bounding box center [467, 121] width 179 height 14
click at [357, 116] on input "Select product variants individually" at bounding box center [356, 115] width 1 height 1
radio input "true"
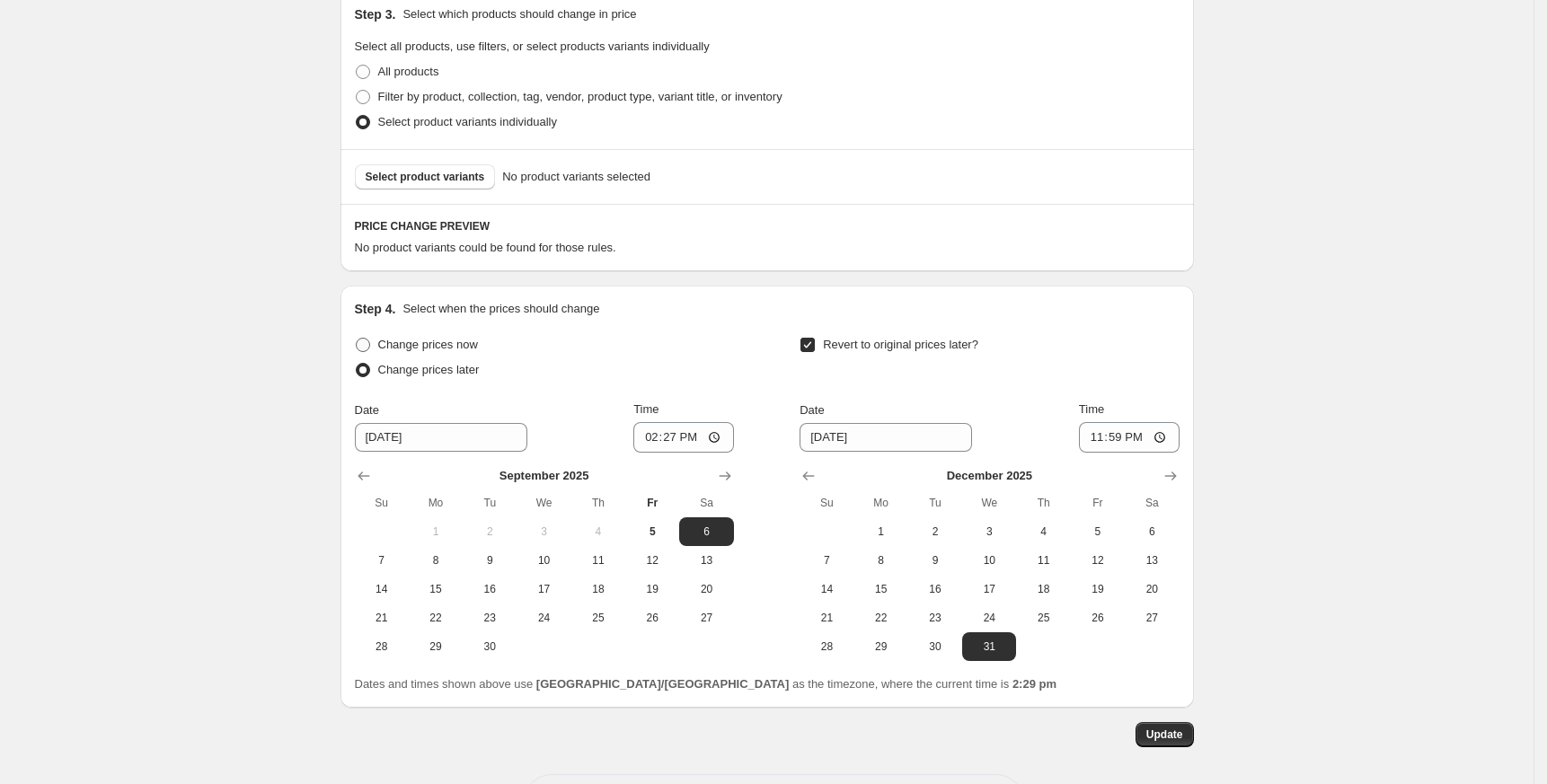
click at [432, 346] on span "Change prices now" at bounding box center [428, 345] width 100 height 14
click at [357, 339] on input "Change prices now" at bounding box center [356, 338] width 1 height 1
radio input "true"
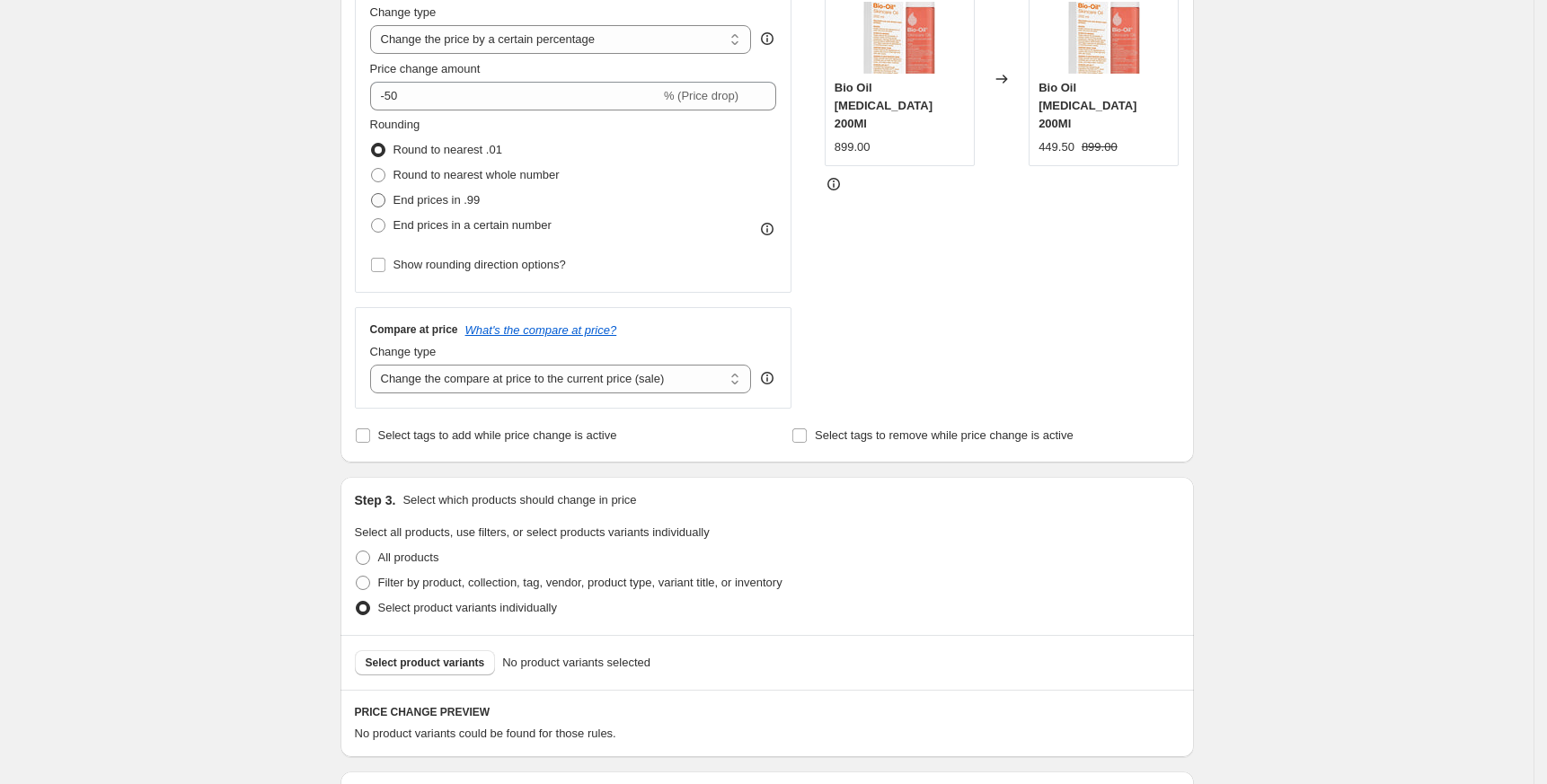
scroll to position [719, 0]
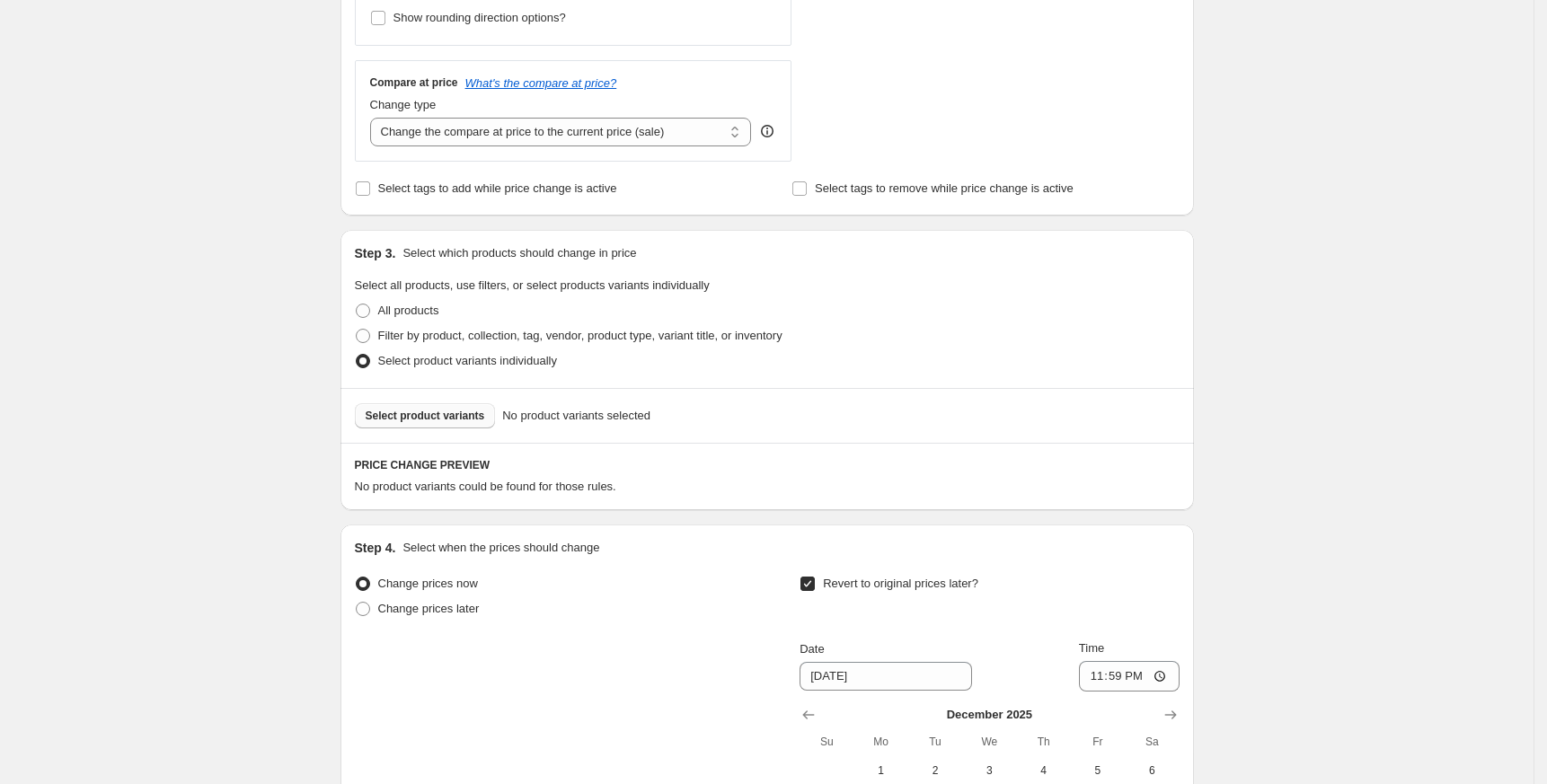
click at [443, 420] on span "Select product variants" at bounding box center [425, 416] width 120 height 15
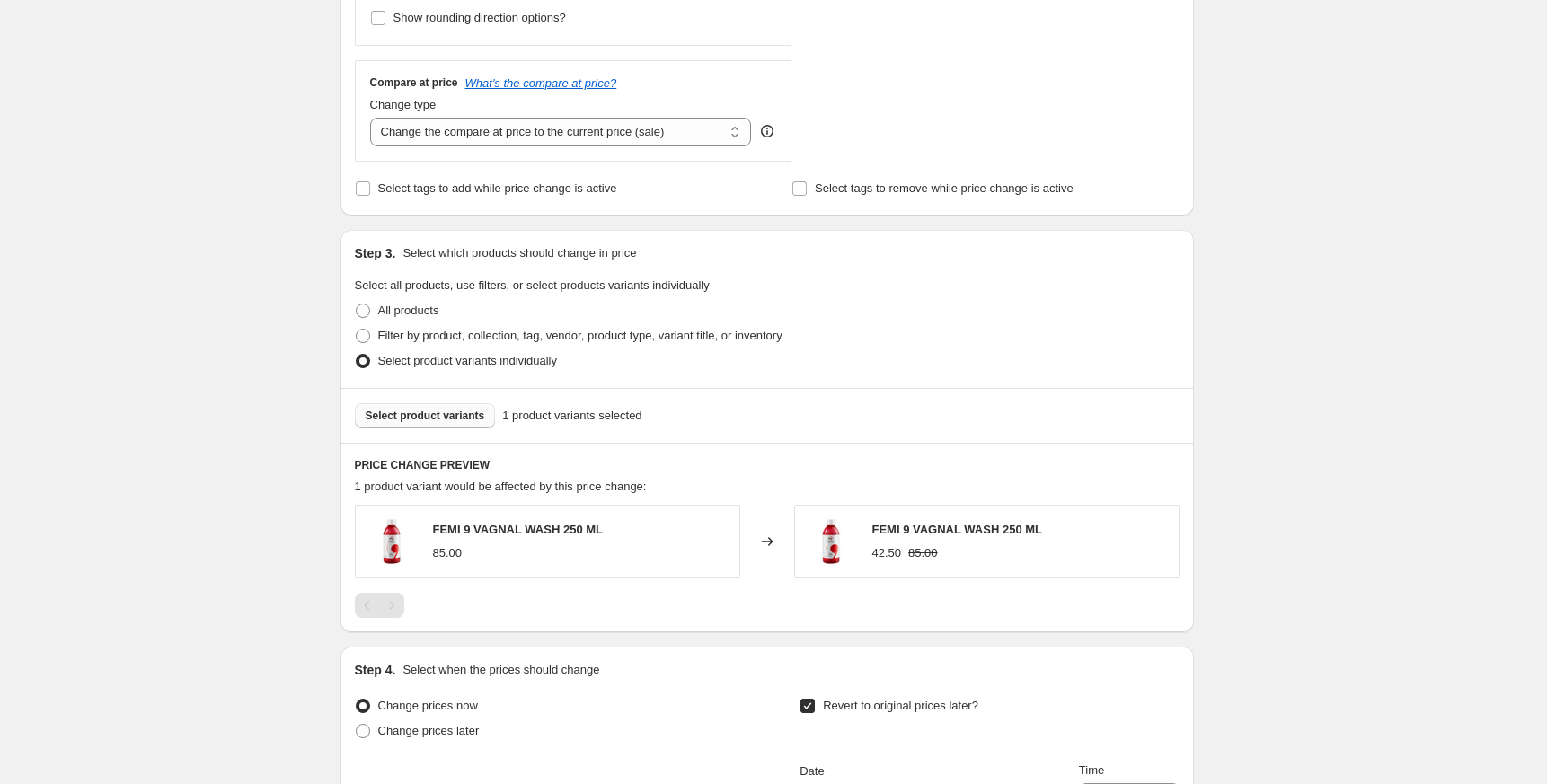
scroll to position [1153, 0]
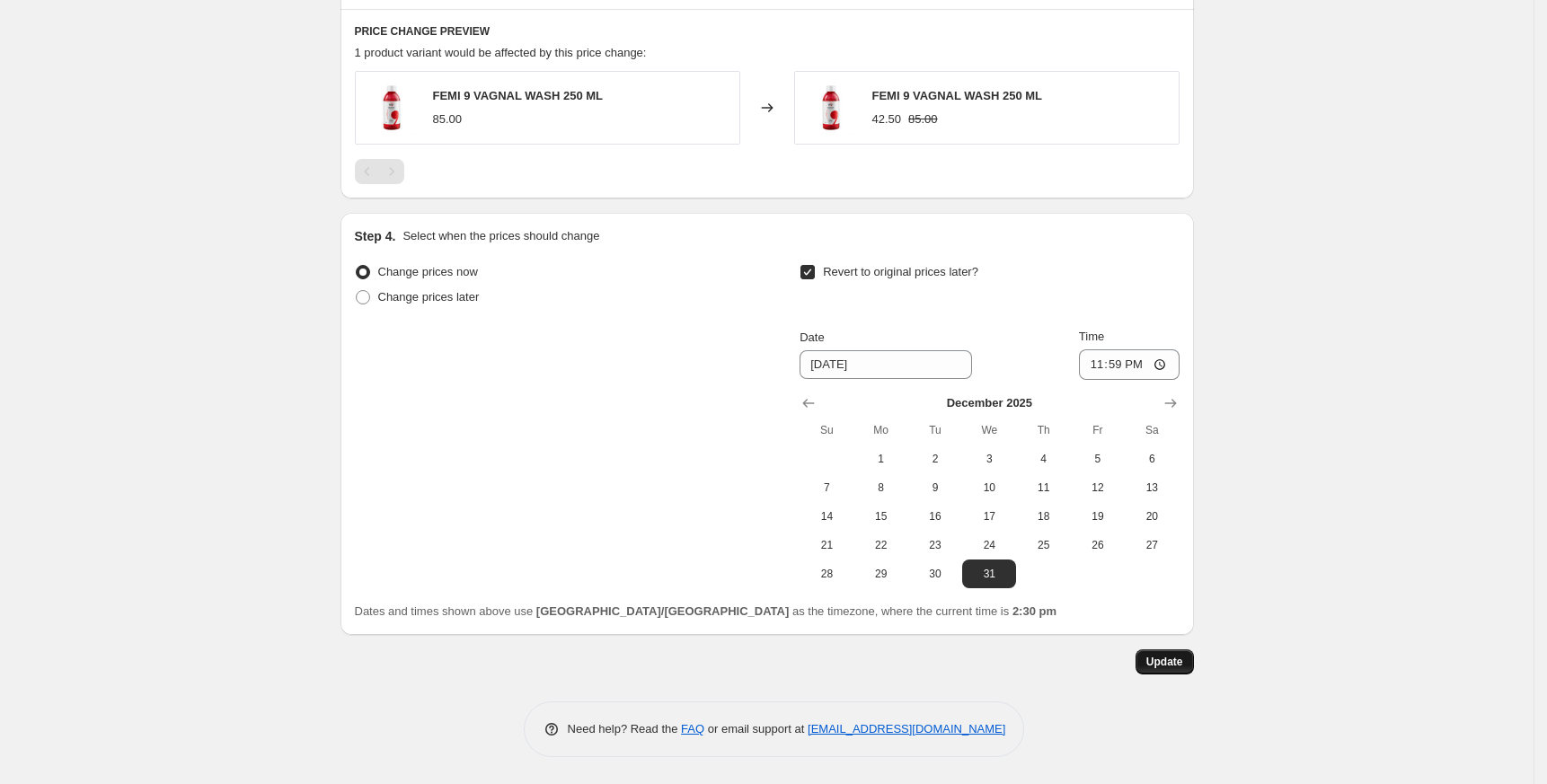
click at [1166, 665] on span "Update" at bounding box center [1165, 662] width 37 height 15
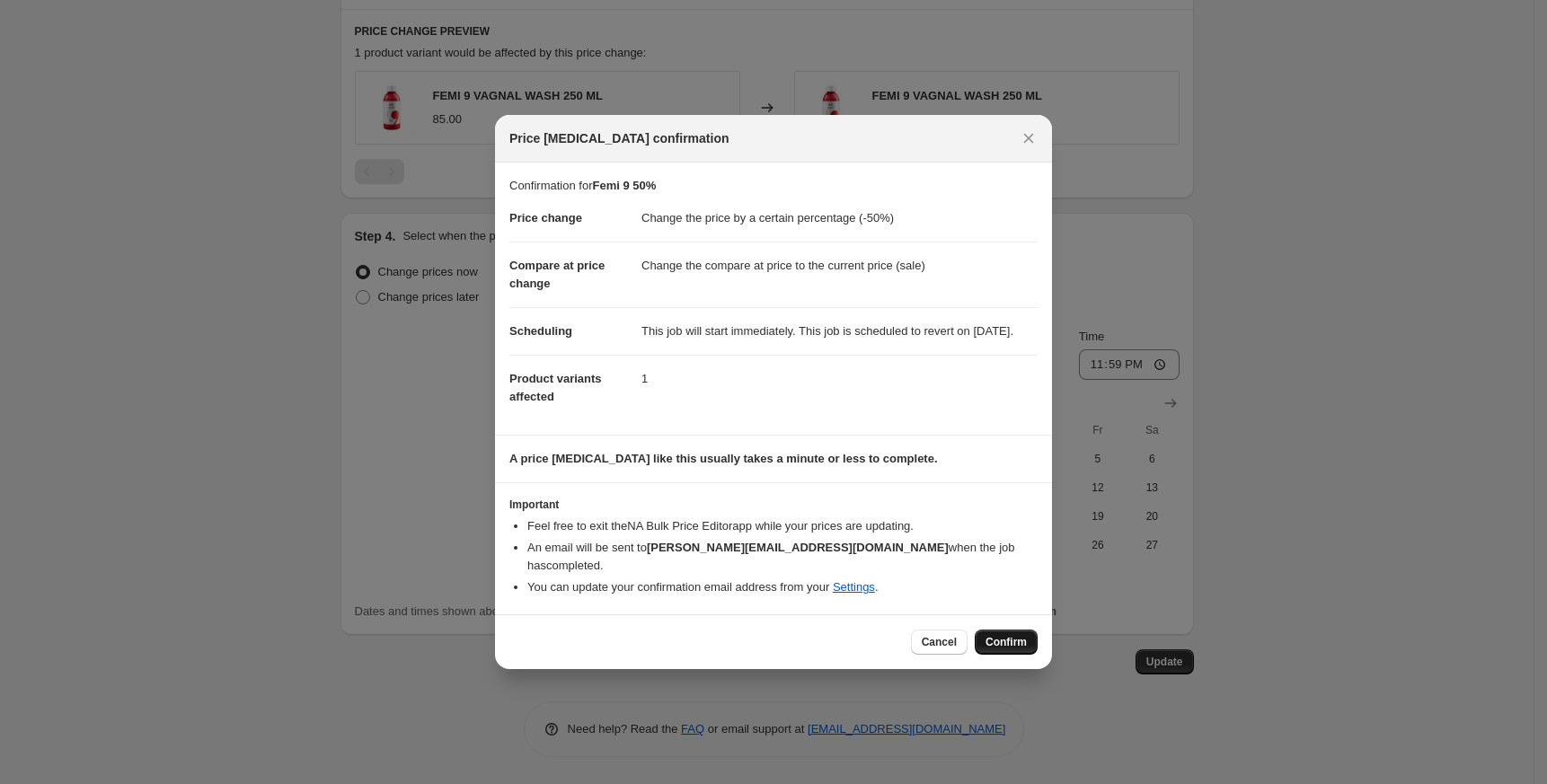
click at [1000, 641] on span "Confirm" at bounding box center [1007, 642] width 41 height 15
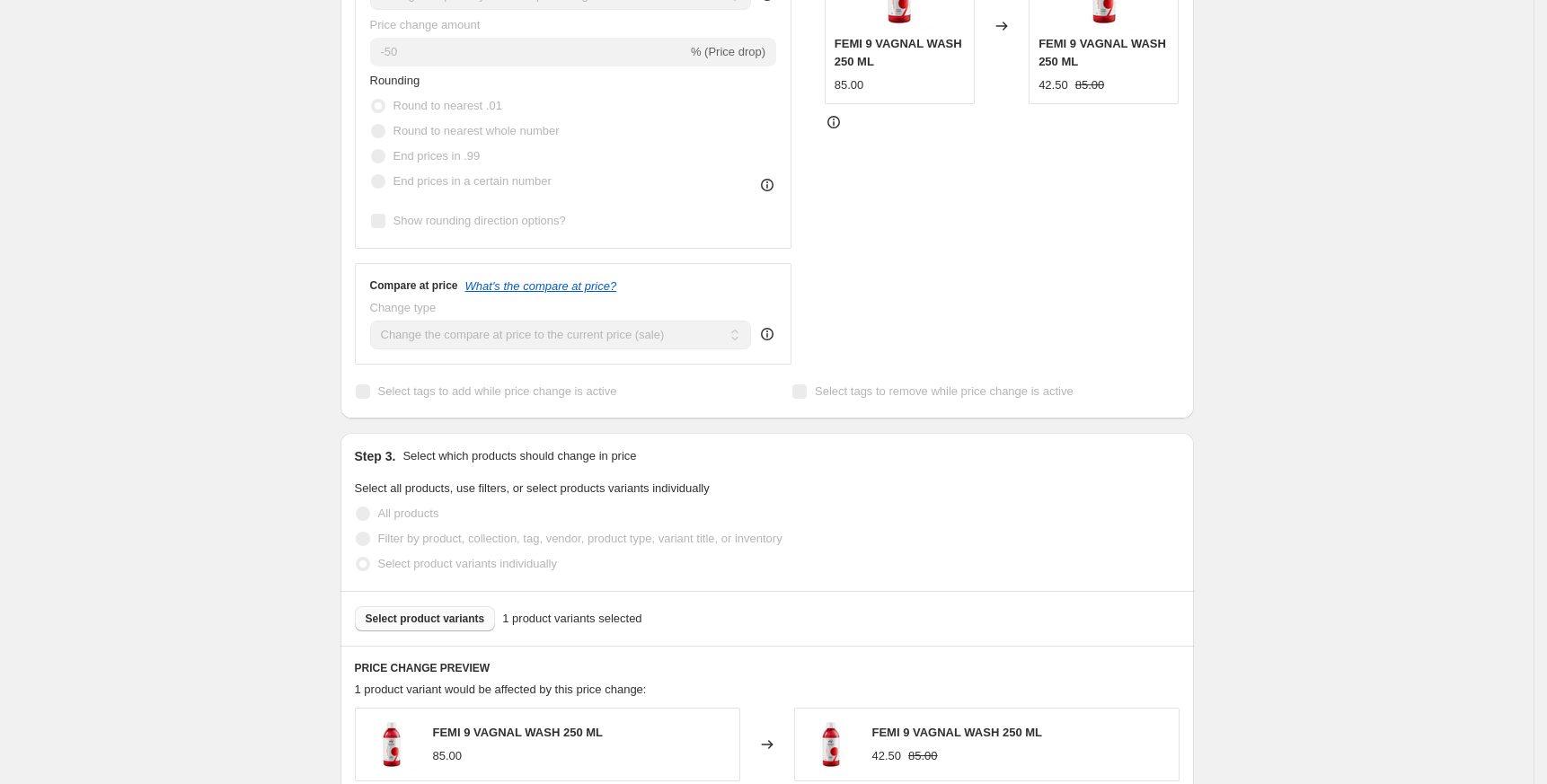
scroll to position [0, 0]
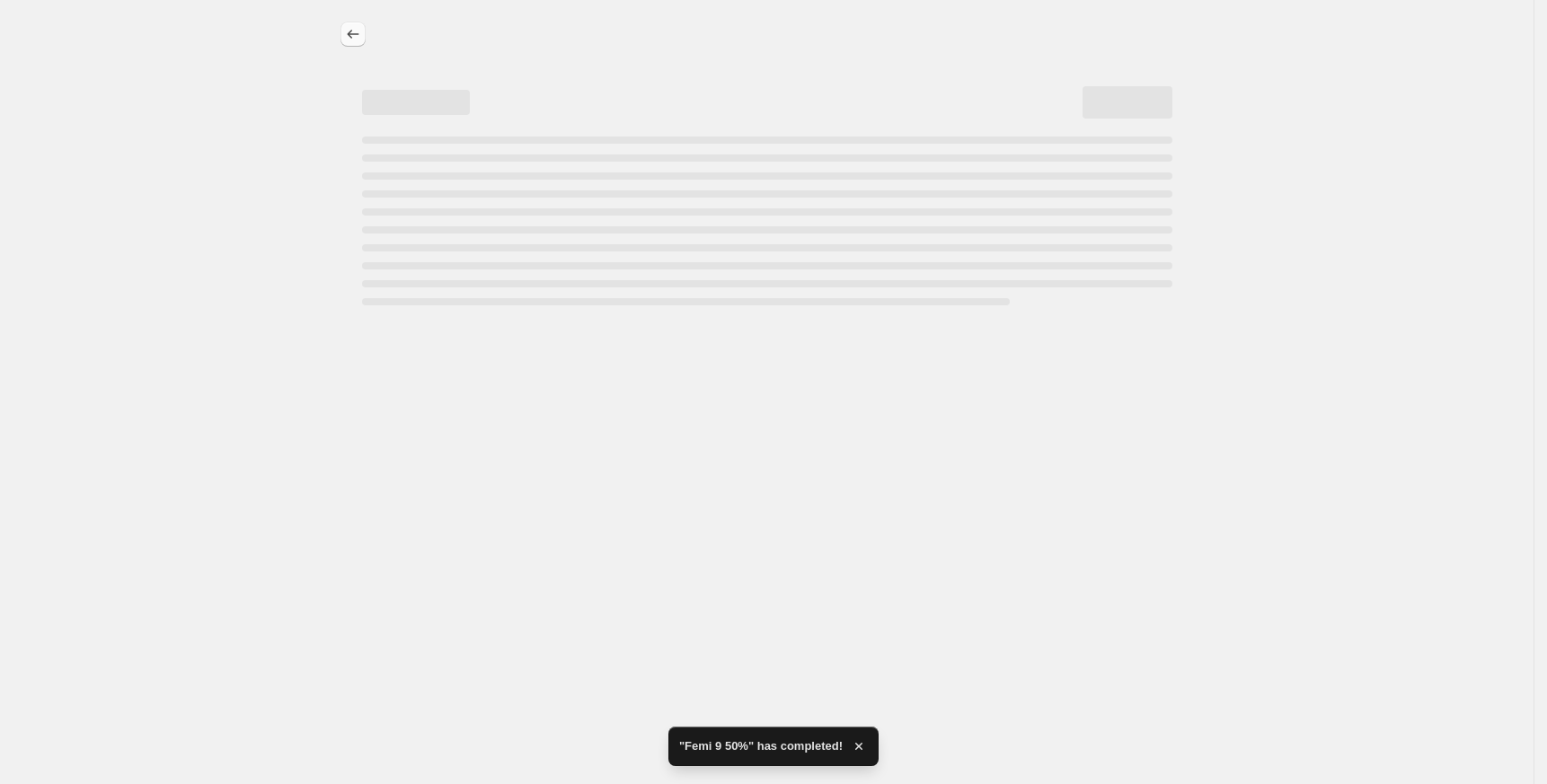
select select "percentage"
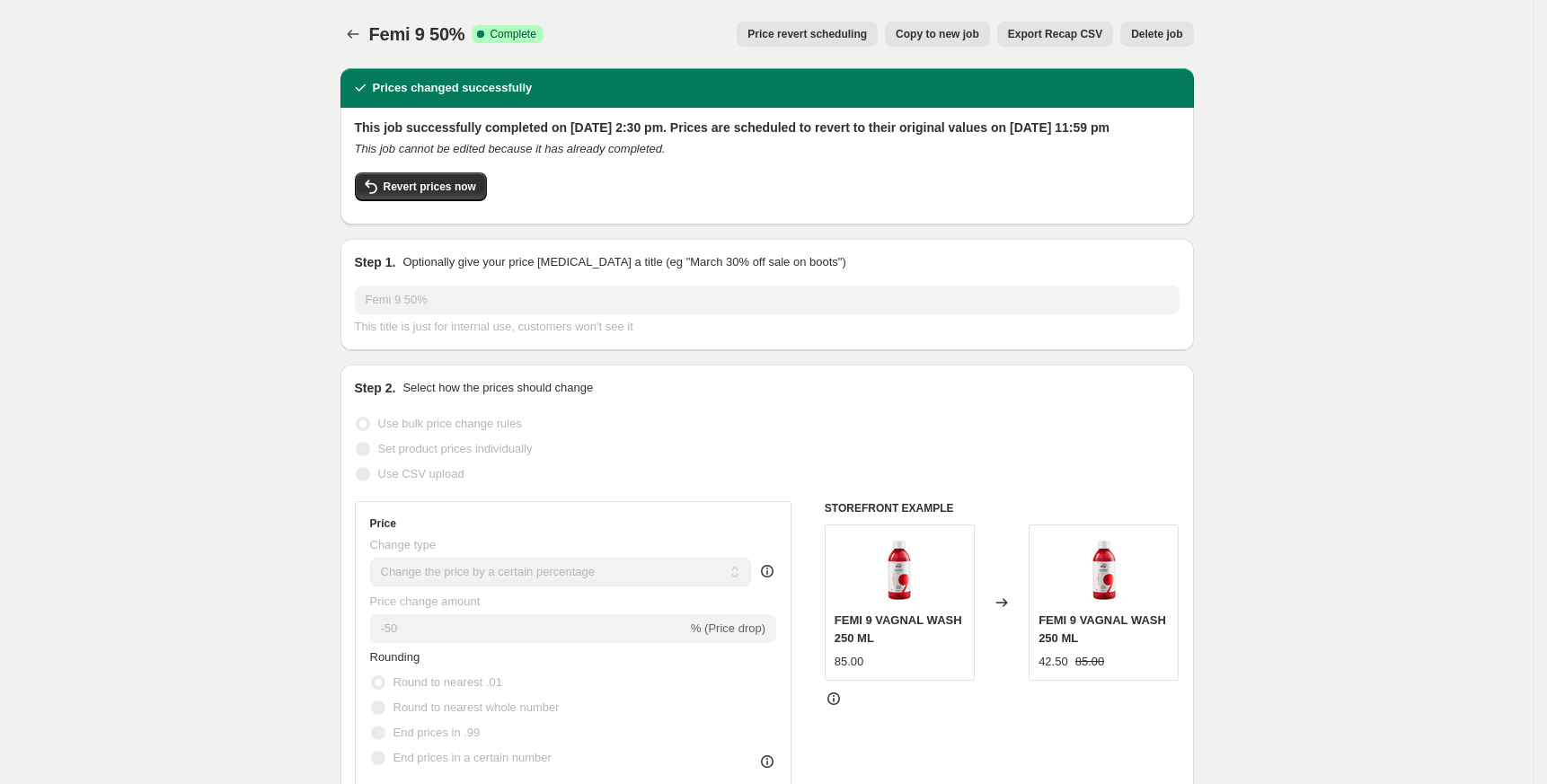
click at [369, 25] on div at bounding box center [355, 34] width 29 height 25
click at [351, 39] on icon "Price change jobs" at bounding box center [353, 34] width 18 height 18
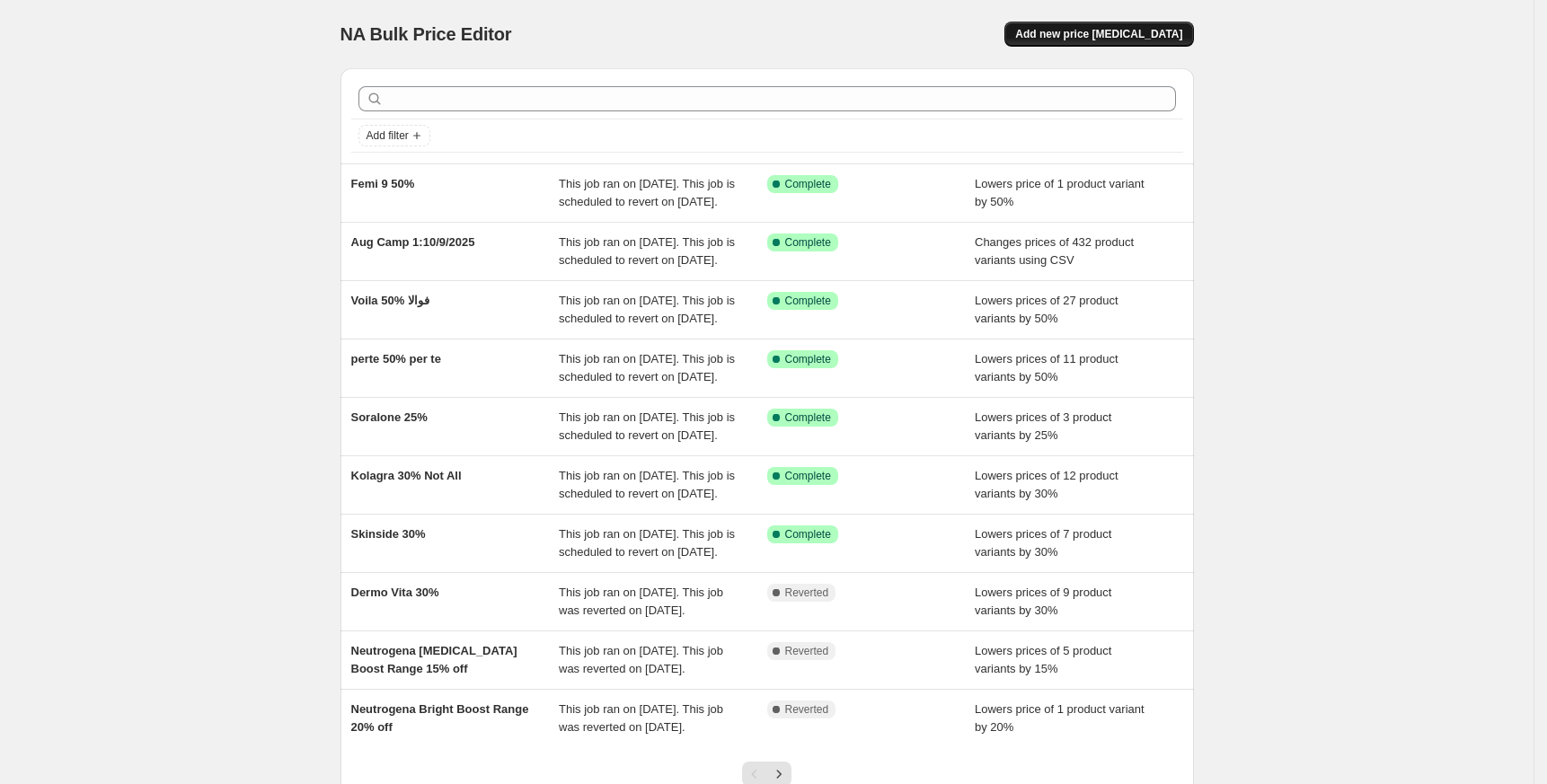
click at [1174, 24] on button "Add new price [MEDICAL_DATA]" at bounding box center [1099, 34] width 189 height 25
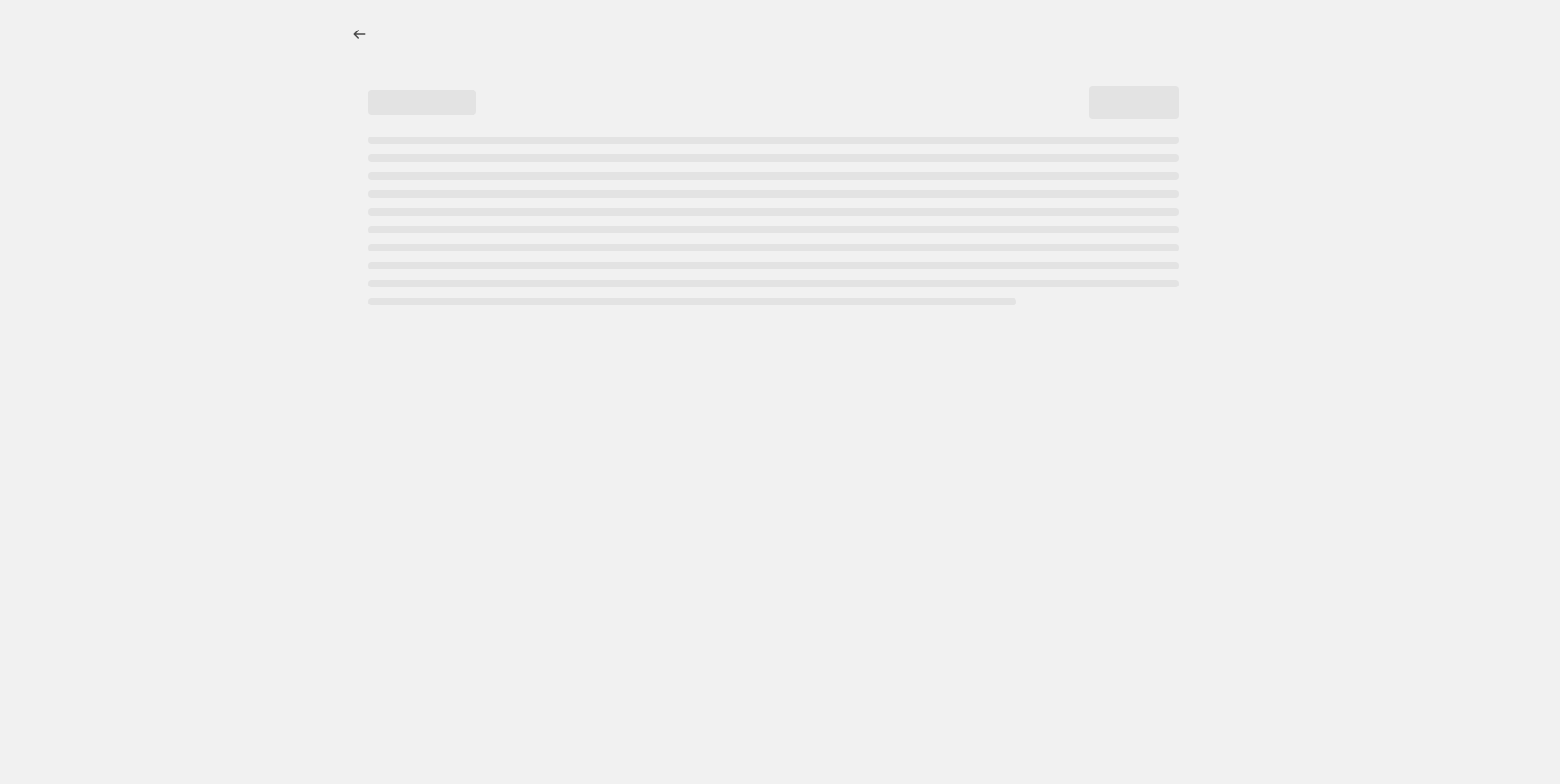
select select "percentage"
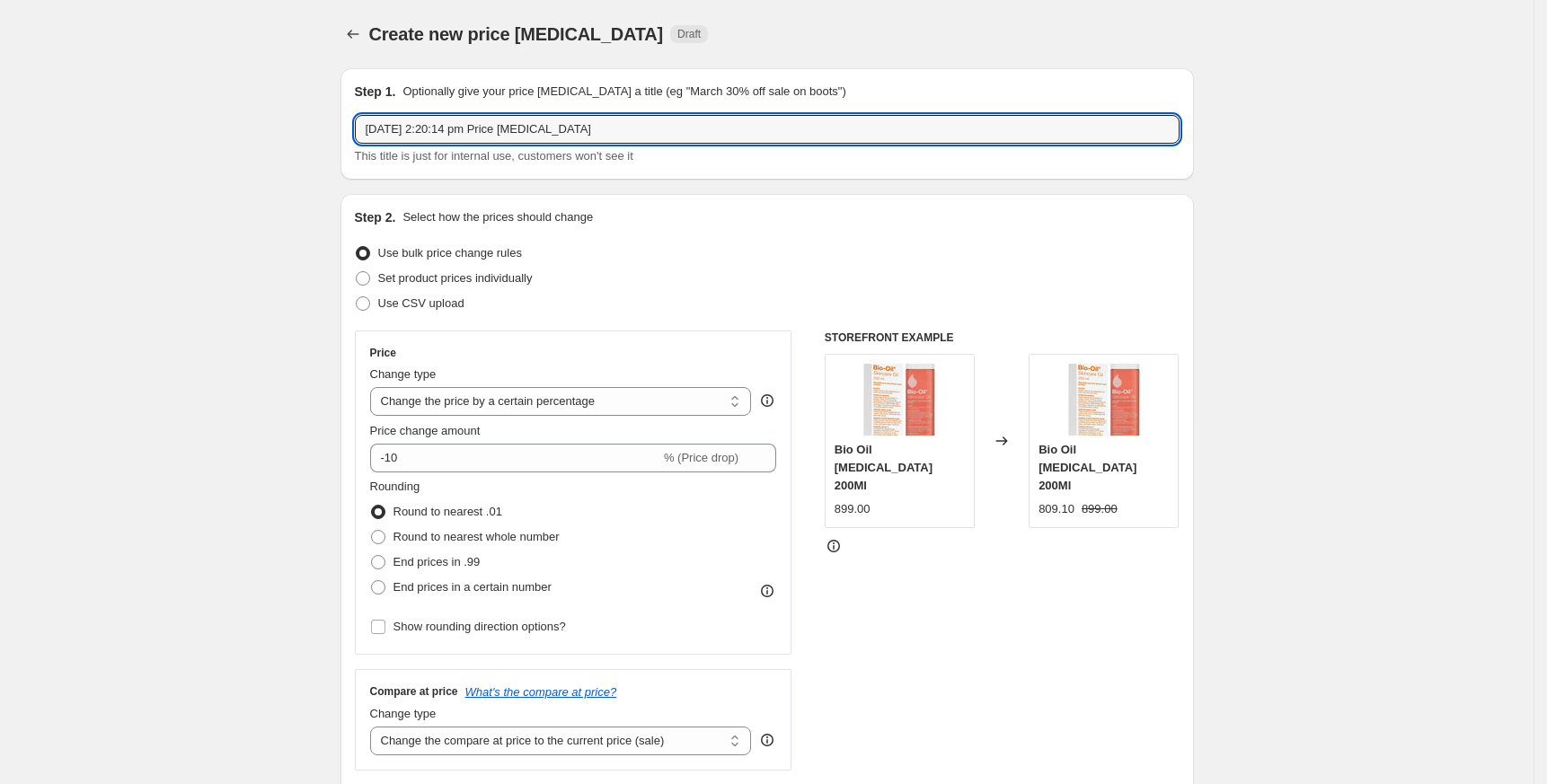
drag, startPoint x: 702, startPoint y: 121, endPoint x: -24, endPoint y: 122, distance: 726.0
click at [0, 122] on html "Home Settings Plans Skip to content Create new price change job. This page is r…" at bounding box center [774, 392] width 1547 height 784
paste input "Mythetral"
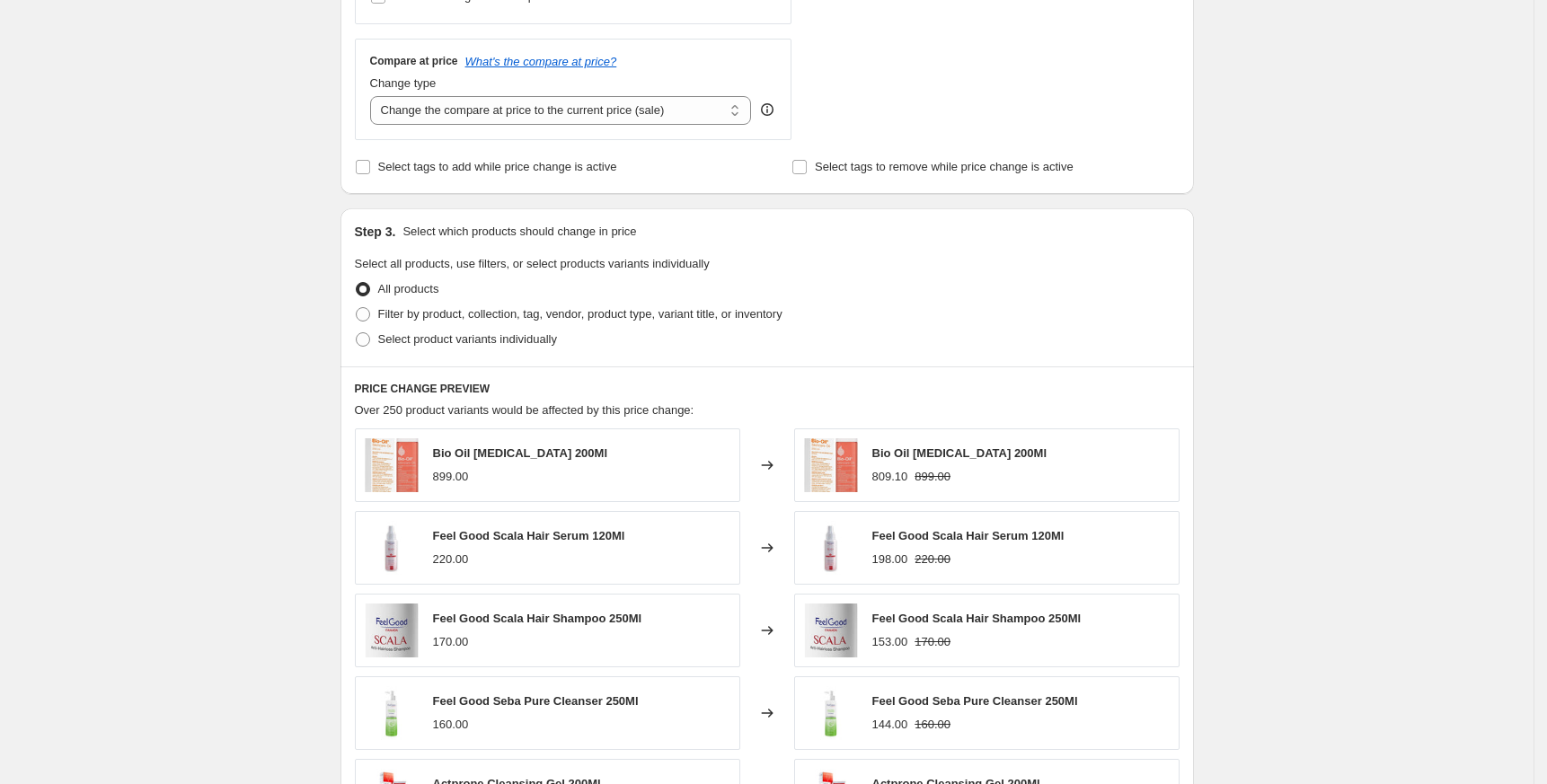
scroll to position [719, 0]
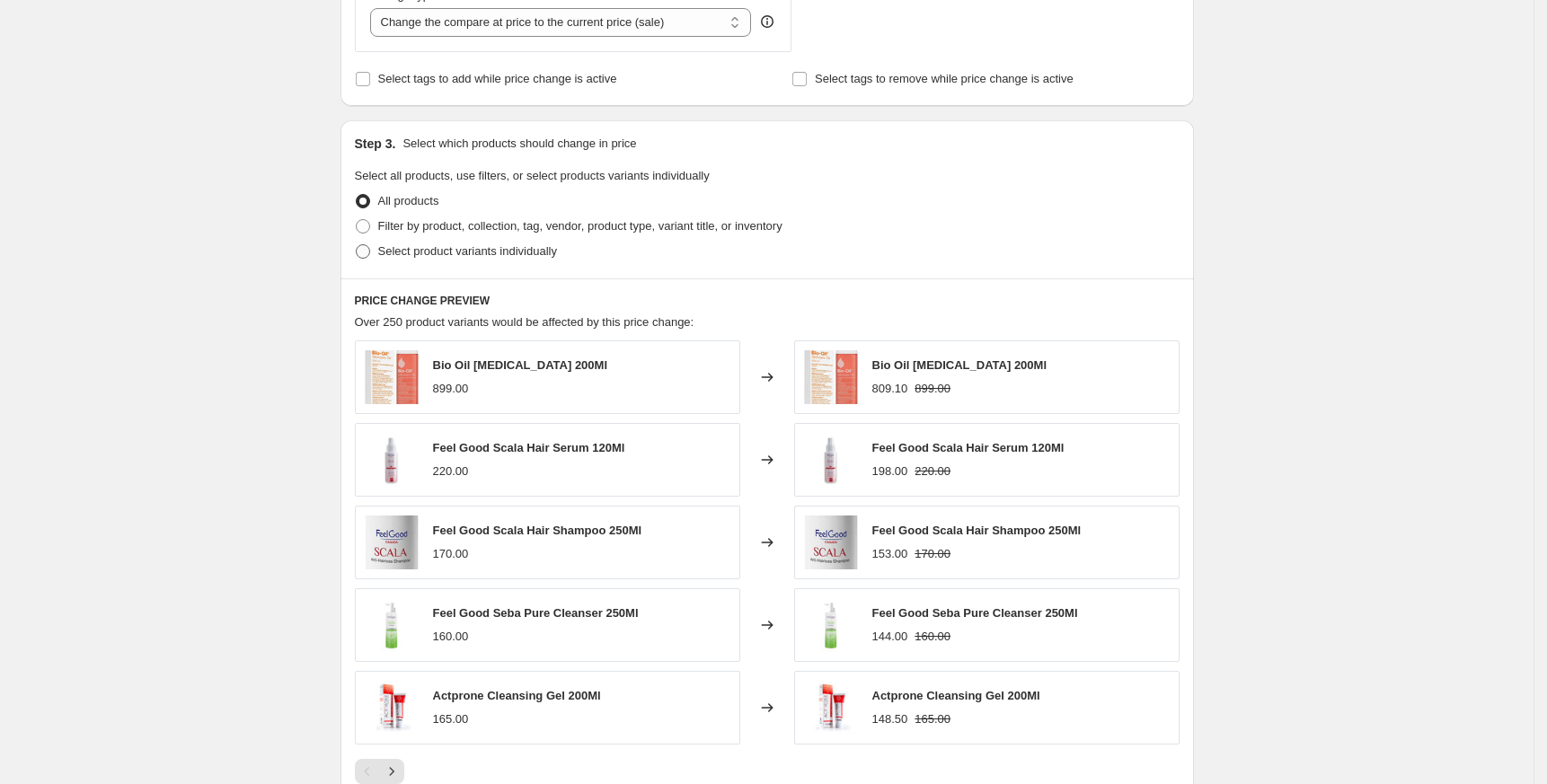
type input "Mythetral"
drag, startPoint x: 459, startPoint y: 252, endPoint x: 459, endPoint y: 268, distance: 16.0
click at [459, 252] on span "Select product variants individually" at bounding box center [467, 251] width 179 height 14
click at [357, 245] on input "Select product variants individually" at bounding box center [356, 244] width 1 height 1
radio input "true"
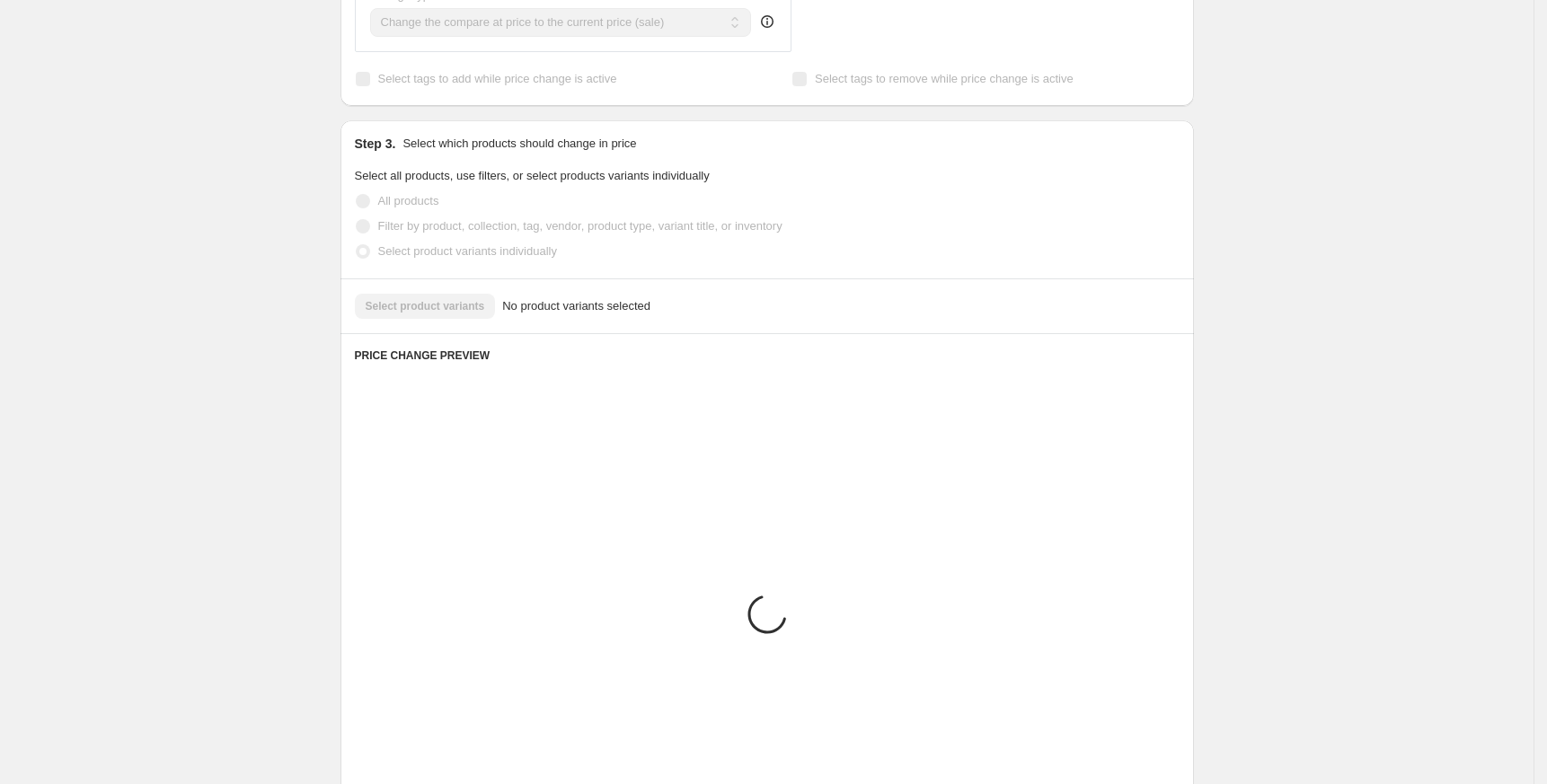
scroll to position [613, 0]
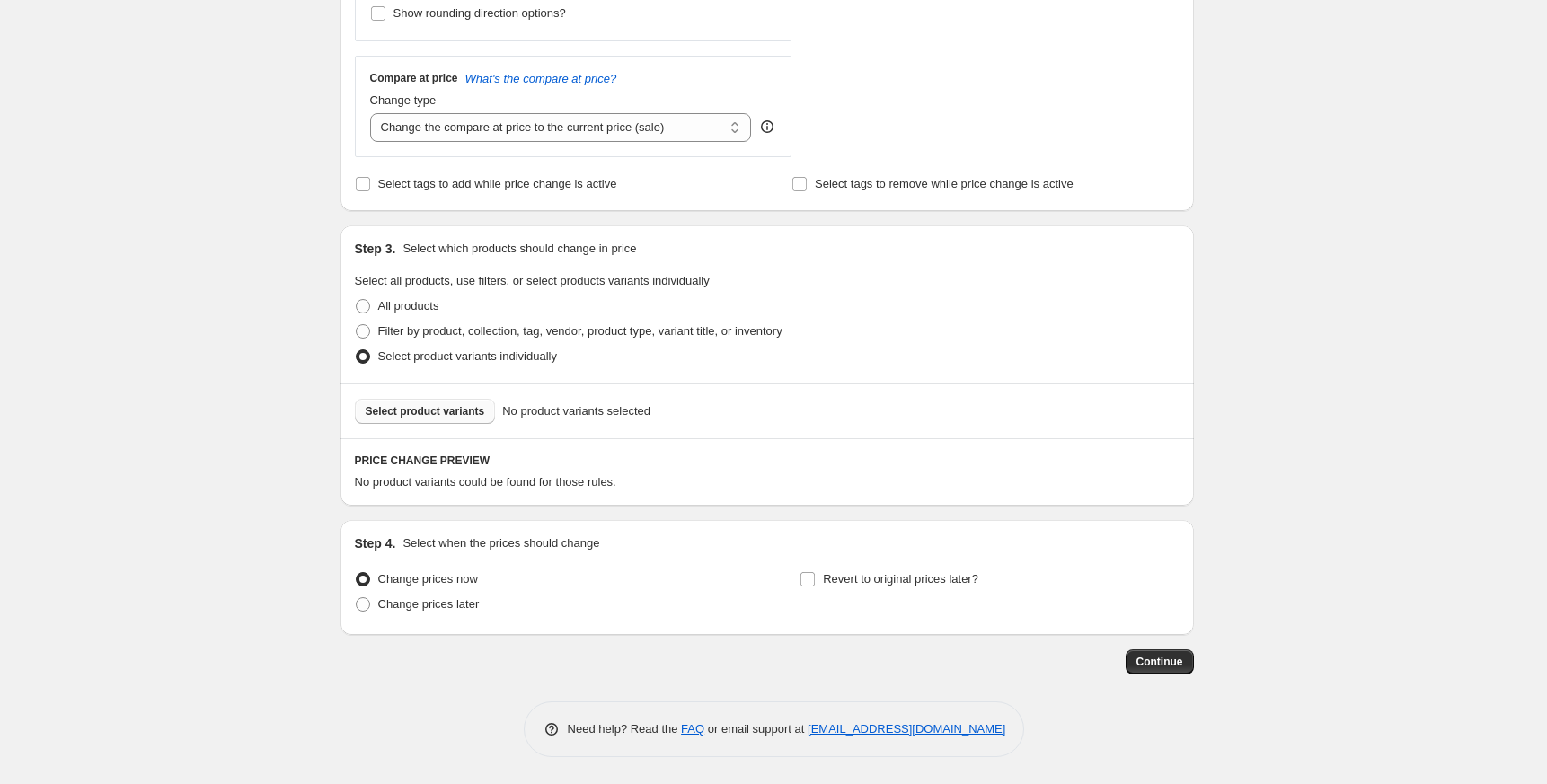
click at [418, 406] on span "Select product variants" at bounding box center [425, 411] width 120 height 15
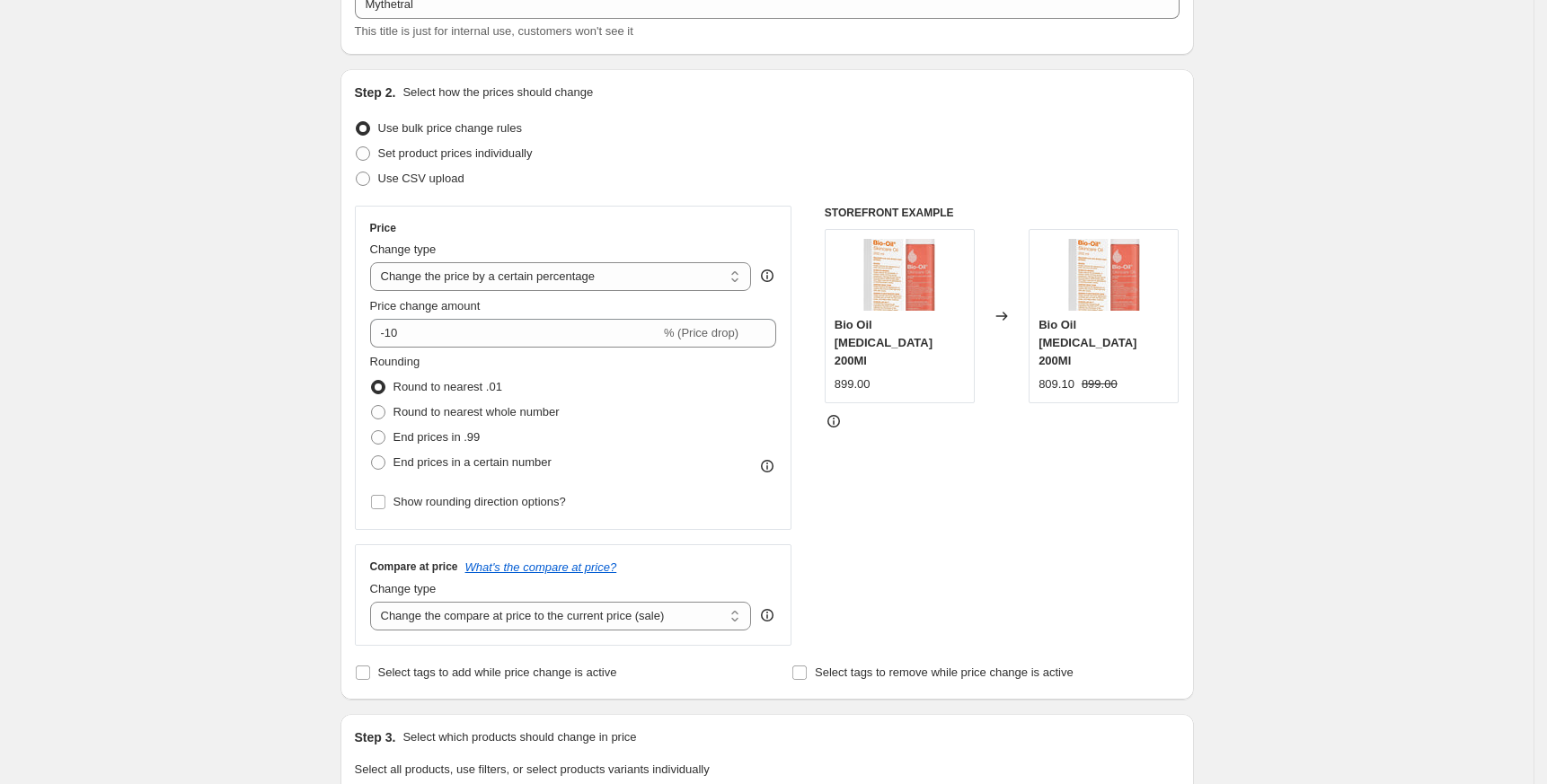
scroll to position [0, 0]
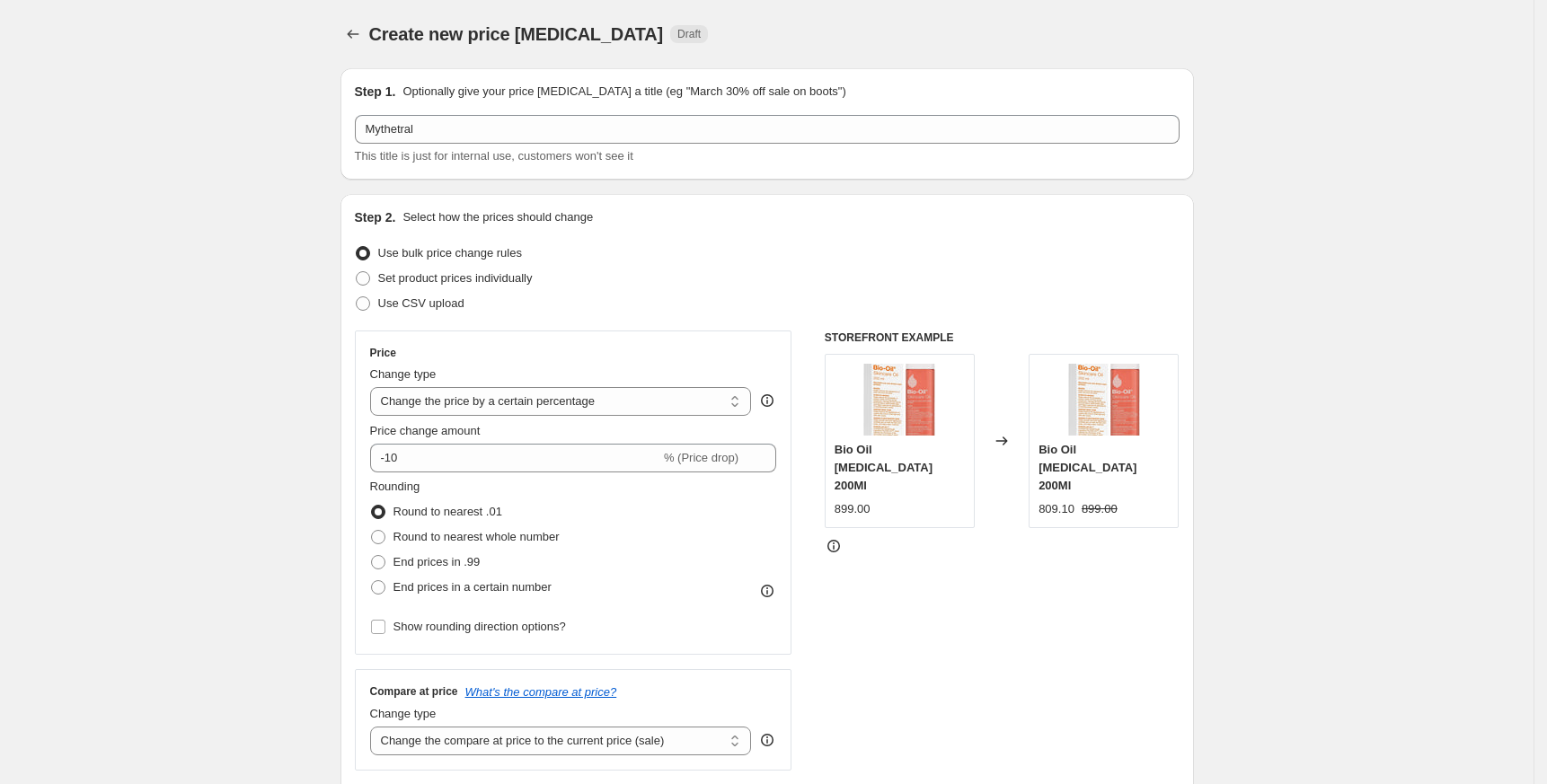
click at [347, 23] on div at bounding box center [355, 34] width 29 height 25
click at [363, 38] on icon "Price change jobs" at bounding box center [353, 34] width 18 height 18
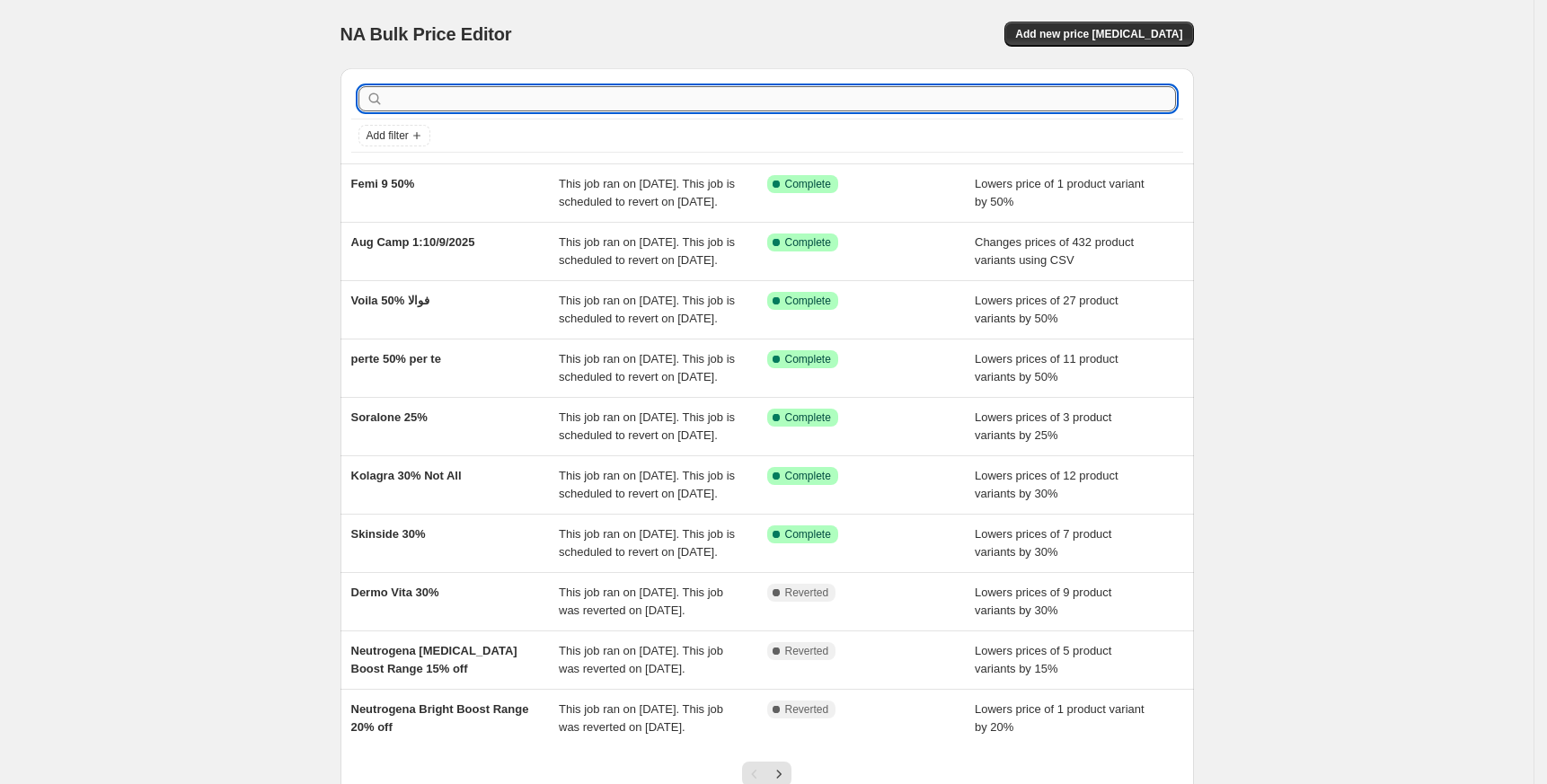
click at [935, 99] on input "text" at bounding box center [781, 98] width 789 height 25
type input "Dermo"
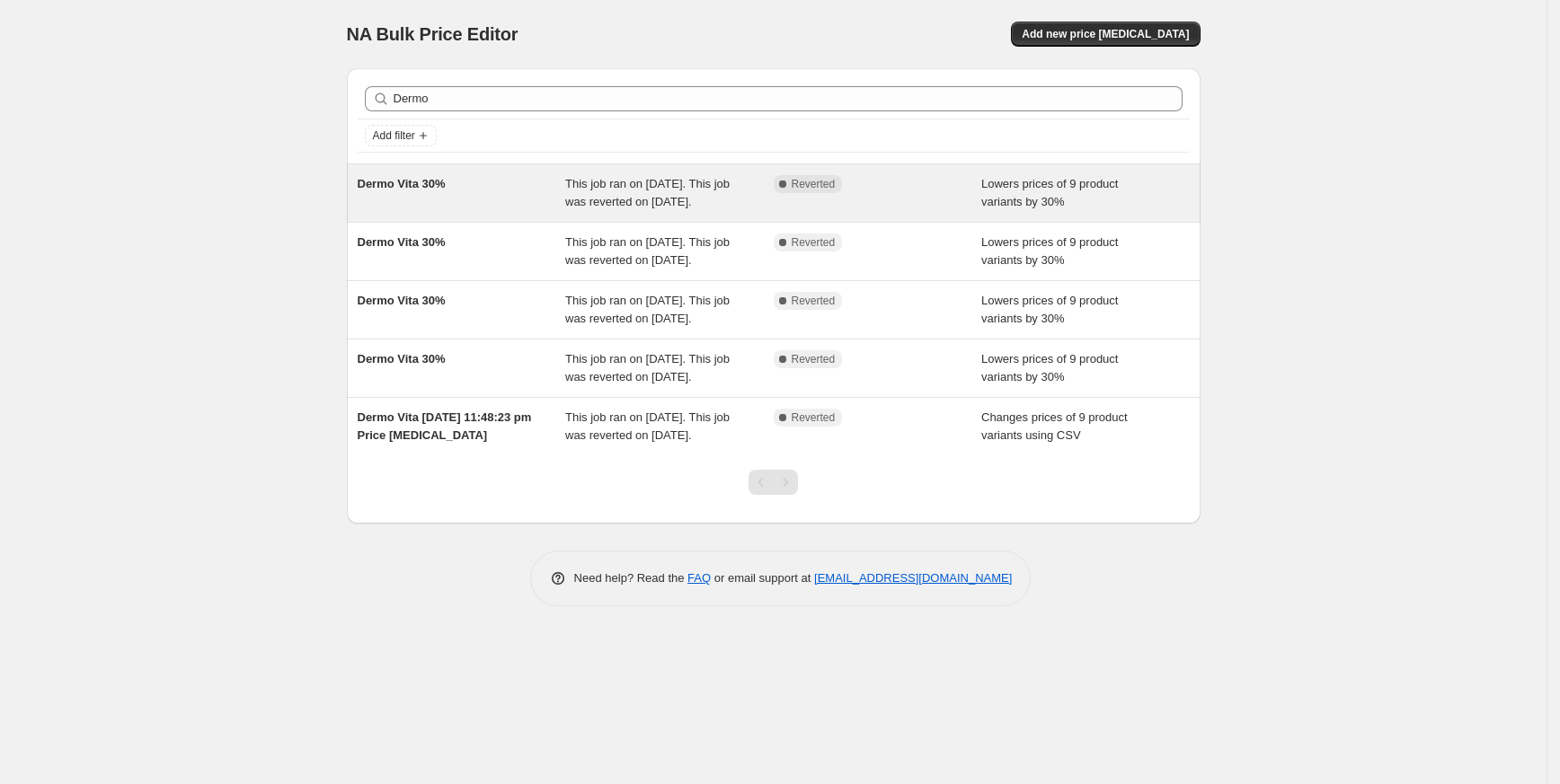
click at [423, 188] on span "Dermo Vita 30%" at bounding box center [401, 184] width 88 height 14
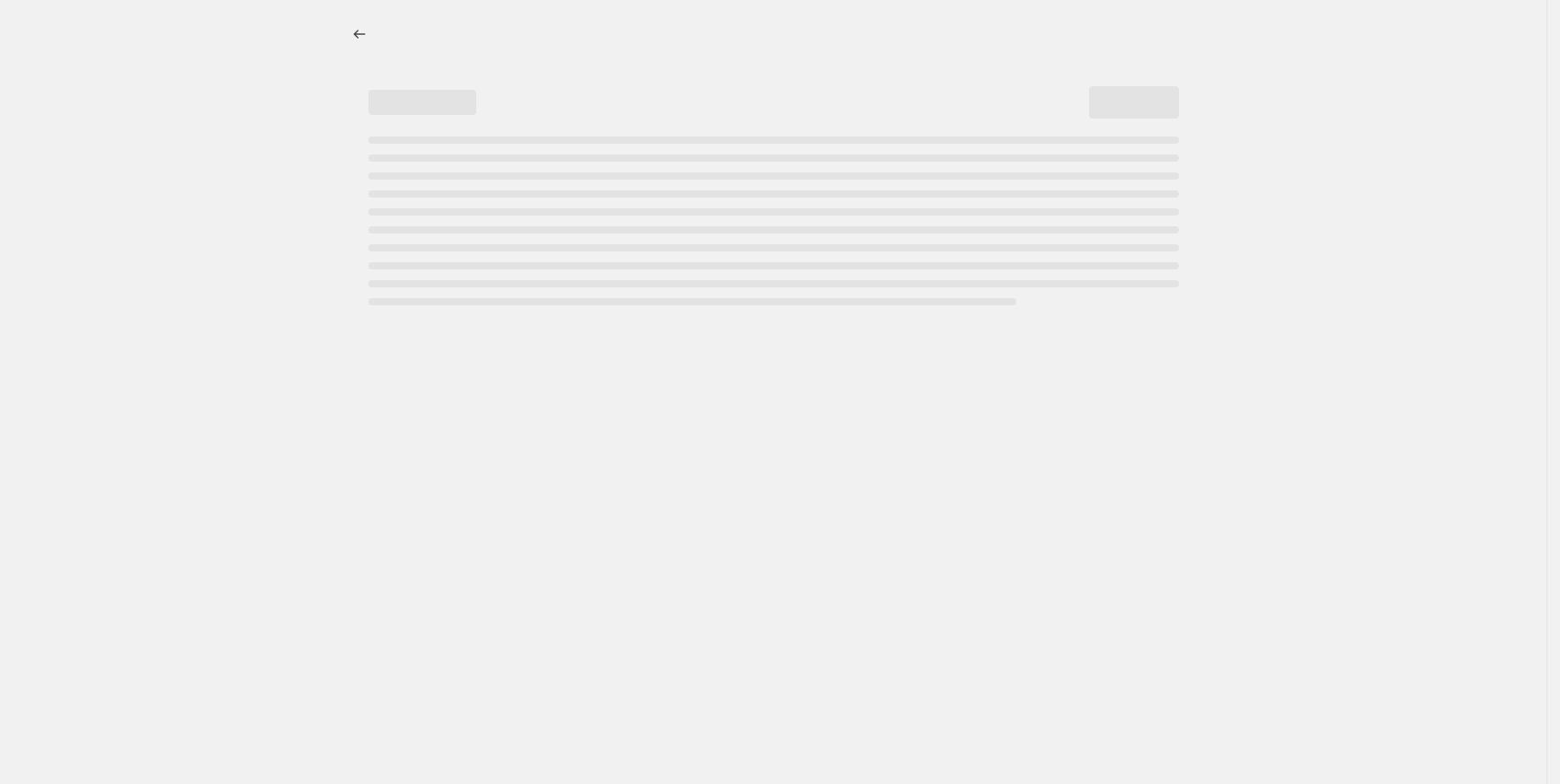
select select "percentage"
select select "vendor"
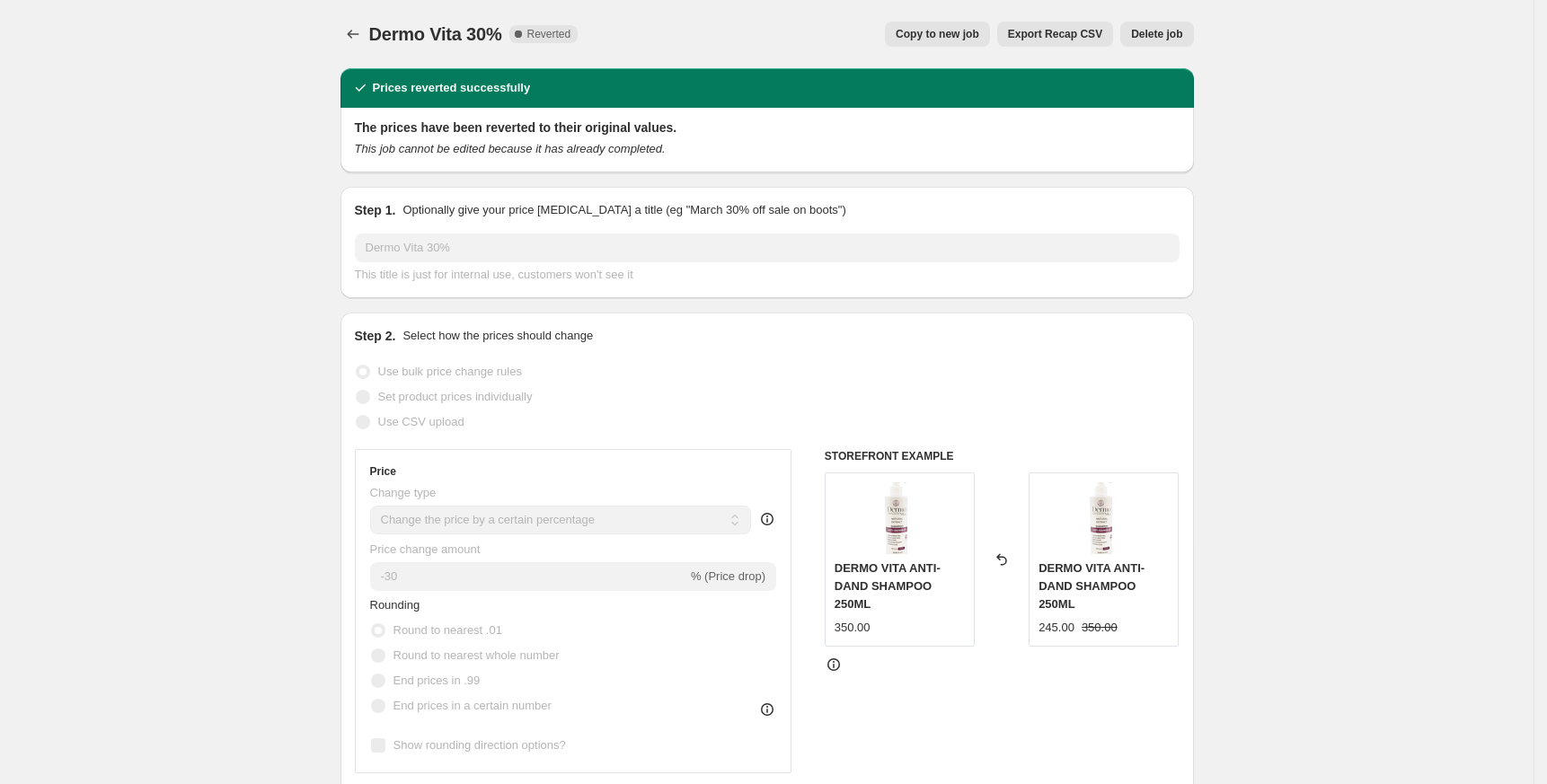
click at [964, 39] on span "Copy to new job" at bounding box center [937, 34] width 84 height 15
select select "percentage"
select select "vendor"
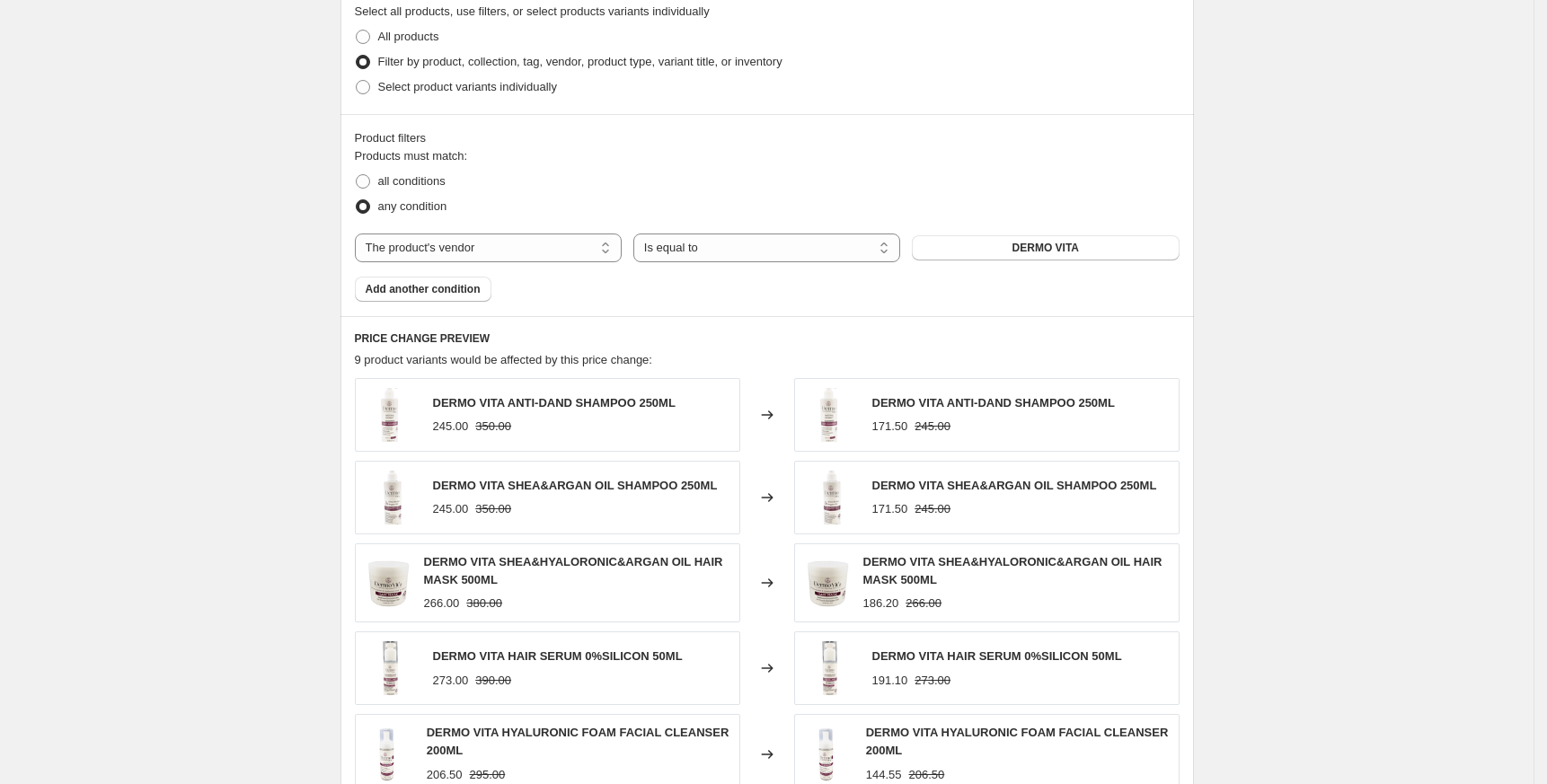
scroll to position [1226, 0]
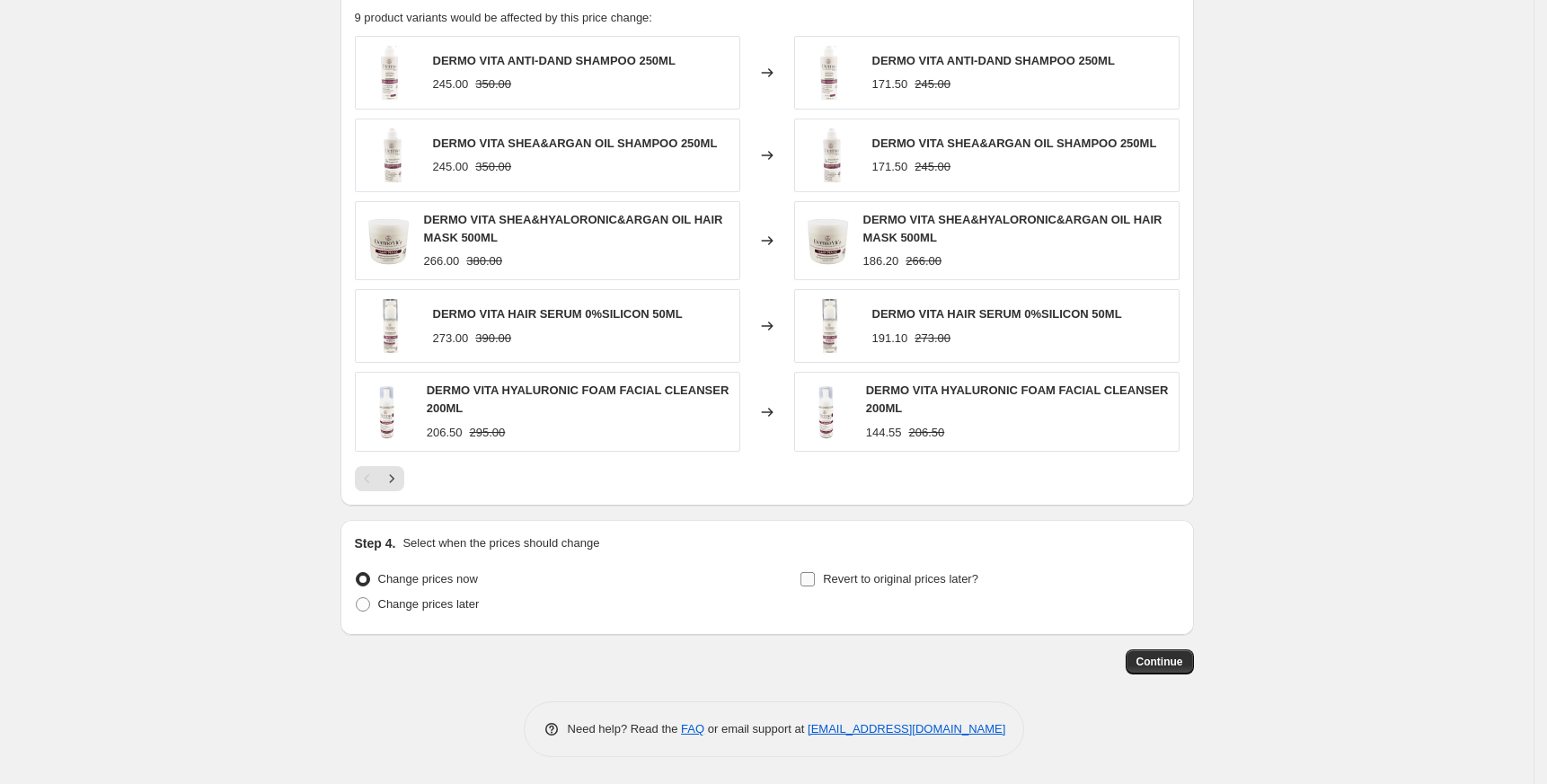
click at [966, 571] on span "Revert to original prices later?" at bounding box center [900, 580] width 155 height 18
click at [815, 572] on input "Revert to original prices later?" at bounding box center [807, 579] width 15 height 15
checkbox input "true"
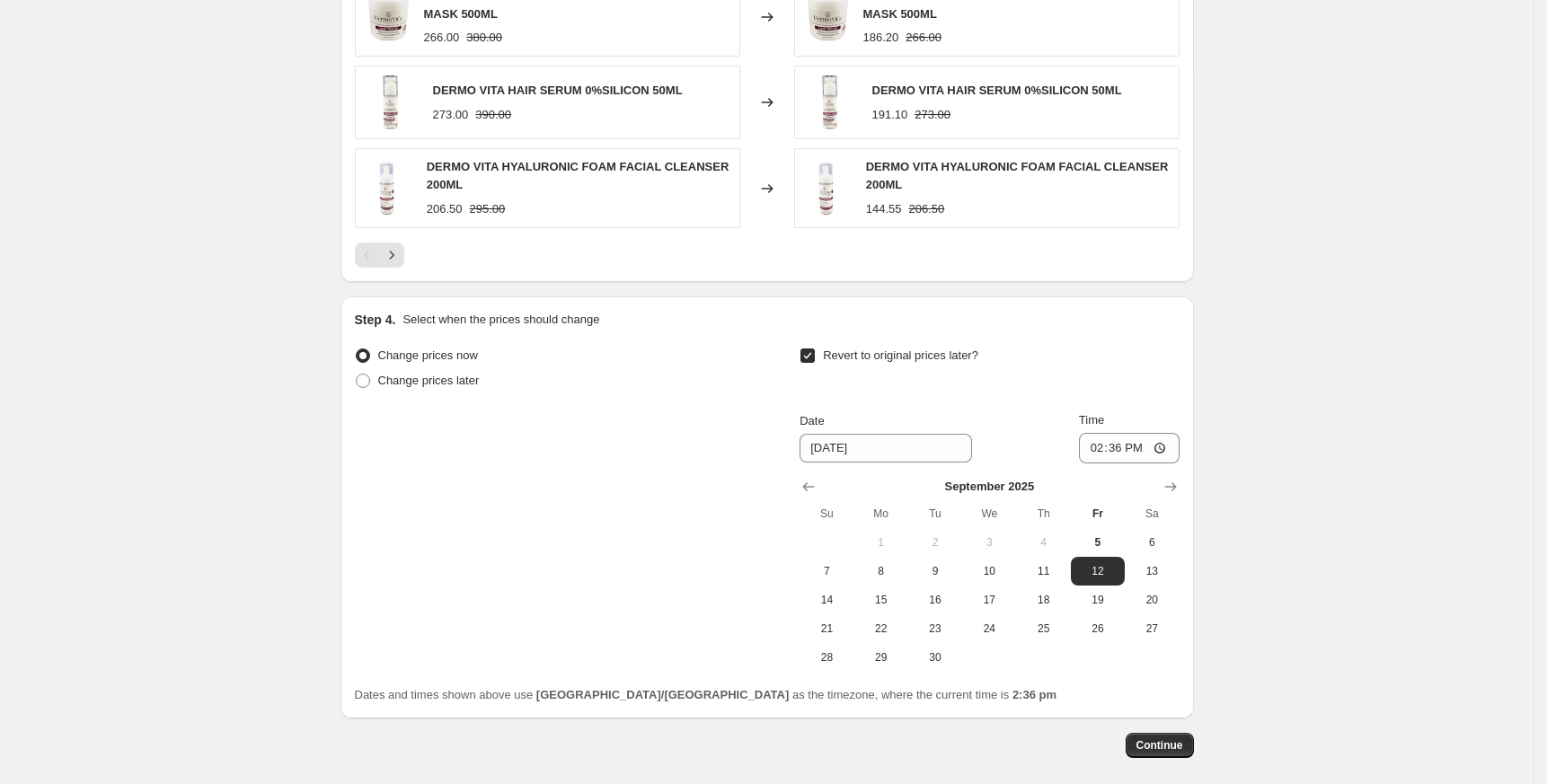
scroll to position [1533, 0]
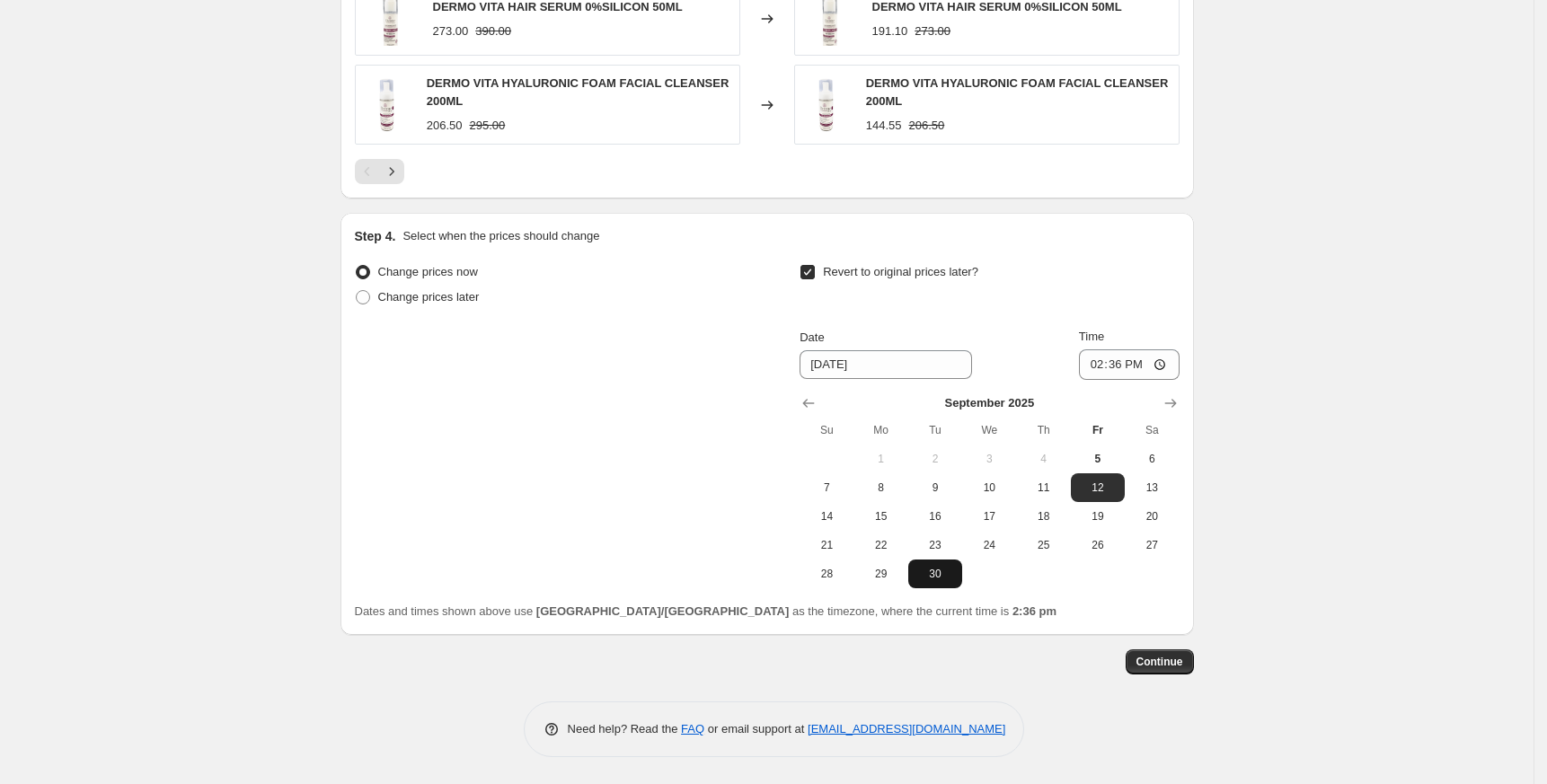
click at [935, 576] on span "30" at bounding box center [936, 574] width 40 height 15
type input "9/30/2025"
click at [1097, 366] on input "14:36" at bounding box center [1129, 364] width 101 height 31
type input "23:59"
click at [1164, 653] on button "Continue" at bounding box center [1160, 662] width 68 height 25
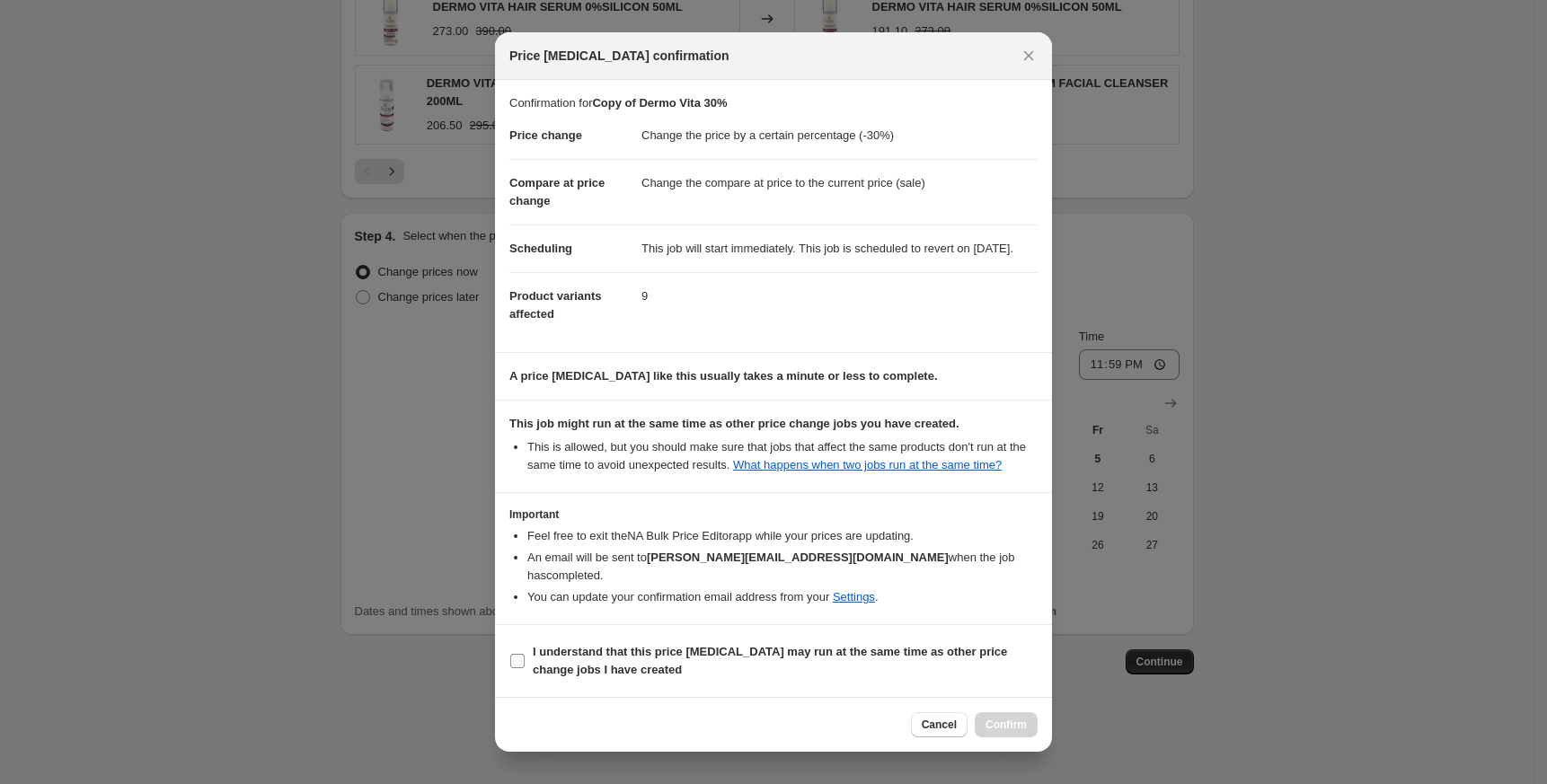
click at [650, 662] on span "I understand that this price change job may run at the same time as other price…" at bounding box center [784, 661] width 505 height 36
click at [525, 662] on input "I understand that this price change job may run at the same time as other price…" at bounding box center [518, 661] width 15 height 15
checkbox input "true"
click at [1018, 727] on span "Confirm" at bounding box center [1007, 725] width 41 height 15
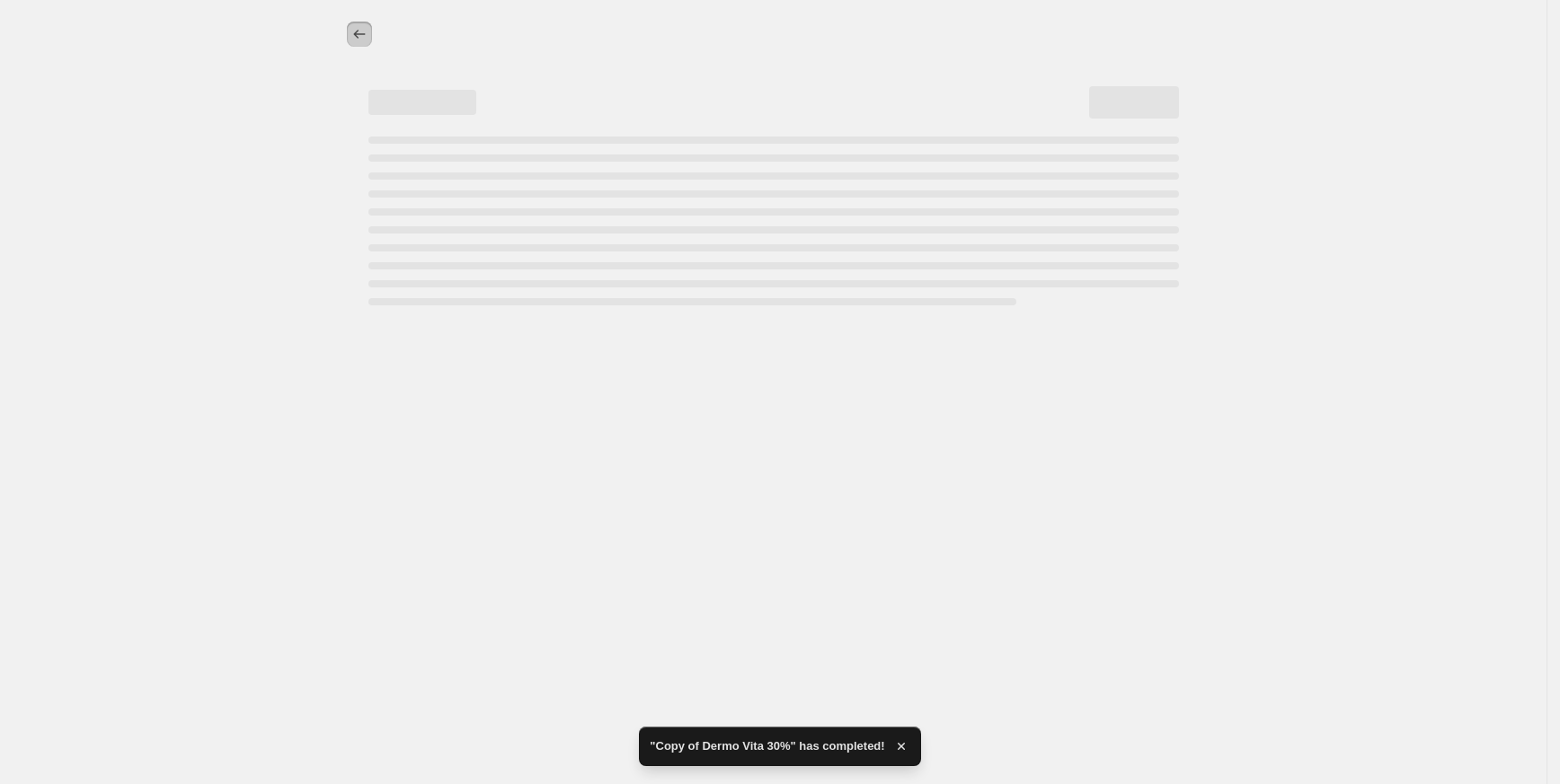
click at [360, 39] on icon "Price change jobs" at bounding box center [360, 34] width 18 height 18
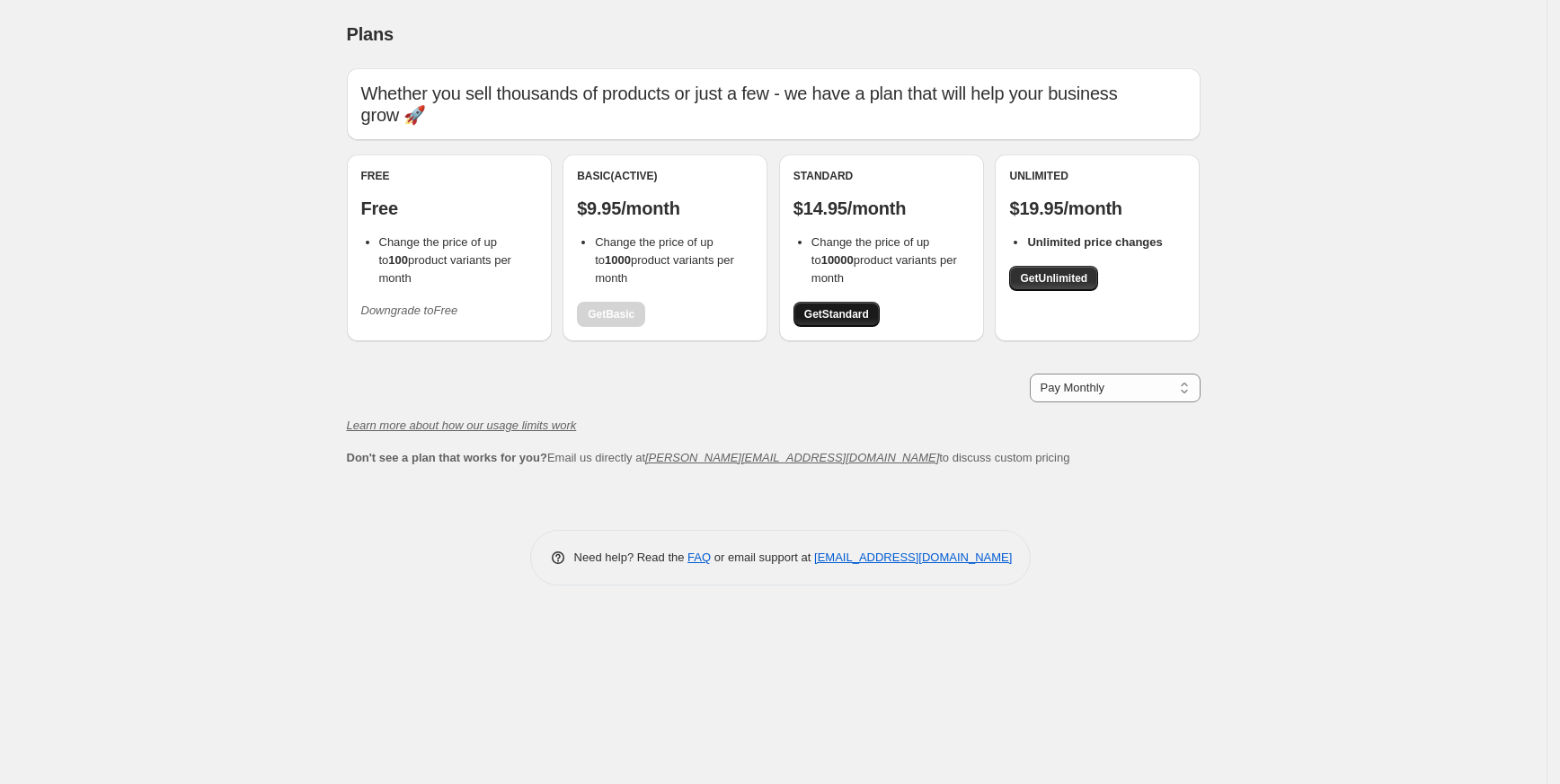
click at [839, 310] on span "Get Standard" at bounding box center [836, 314] width 64 height 15
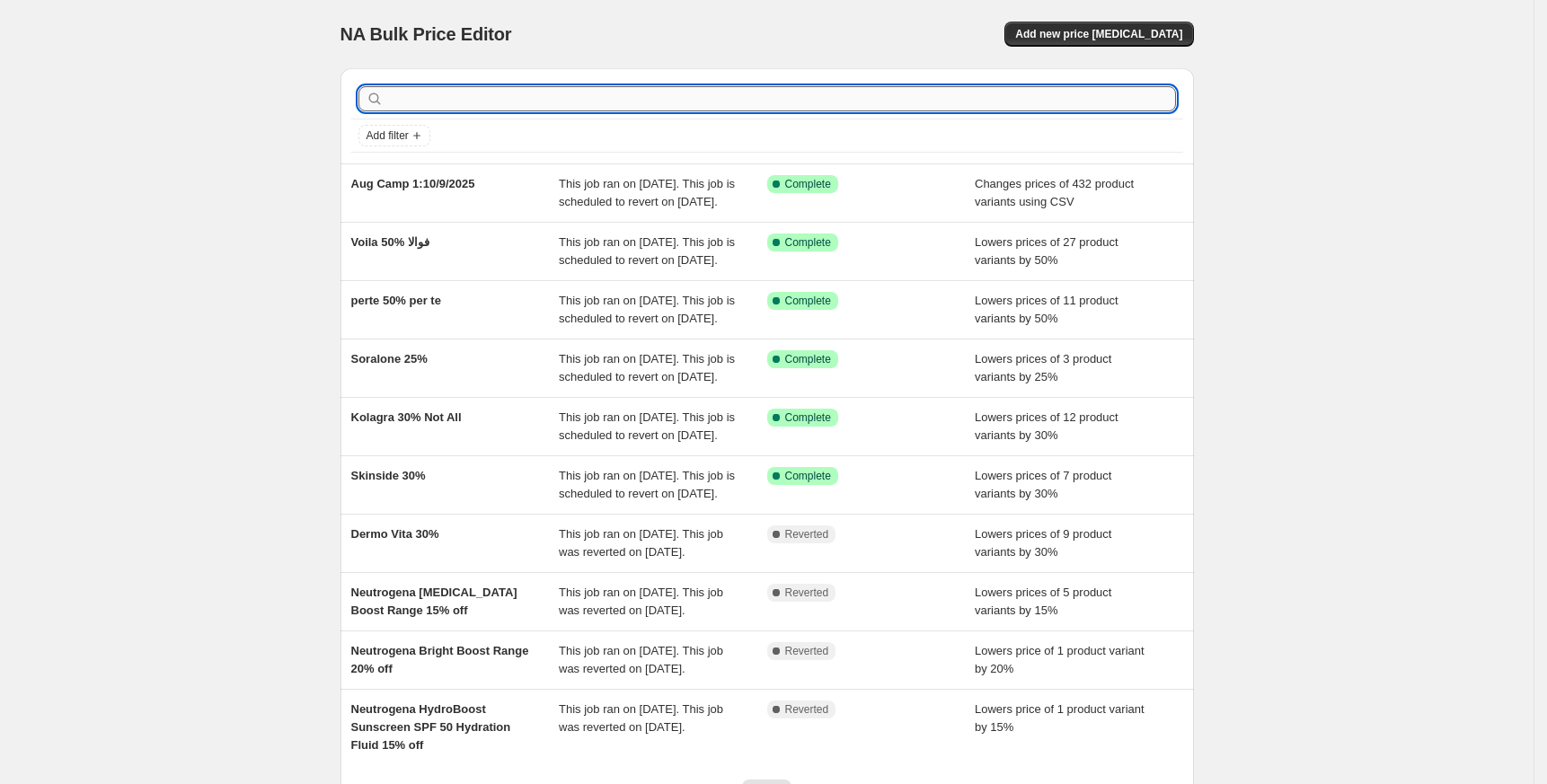
click at [514, 98] on input "text" at bounding box center [781, 98] width 789 height 25
